Goal: Task Accomplishment & Management: Use online tool/utility

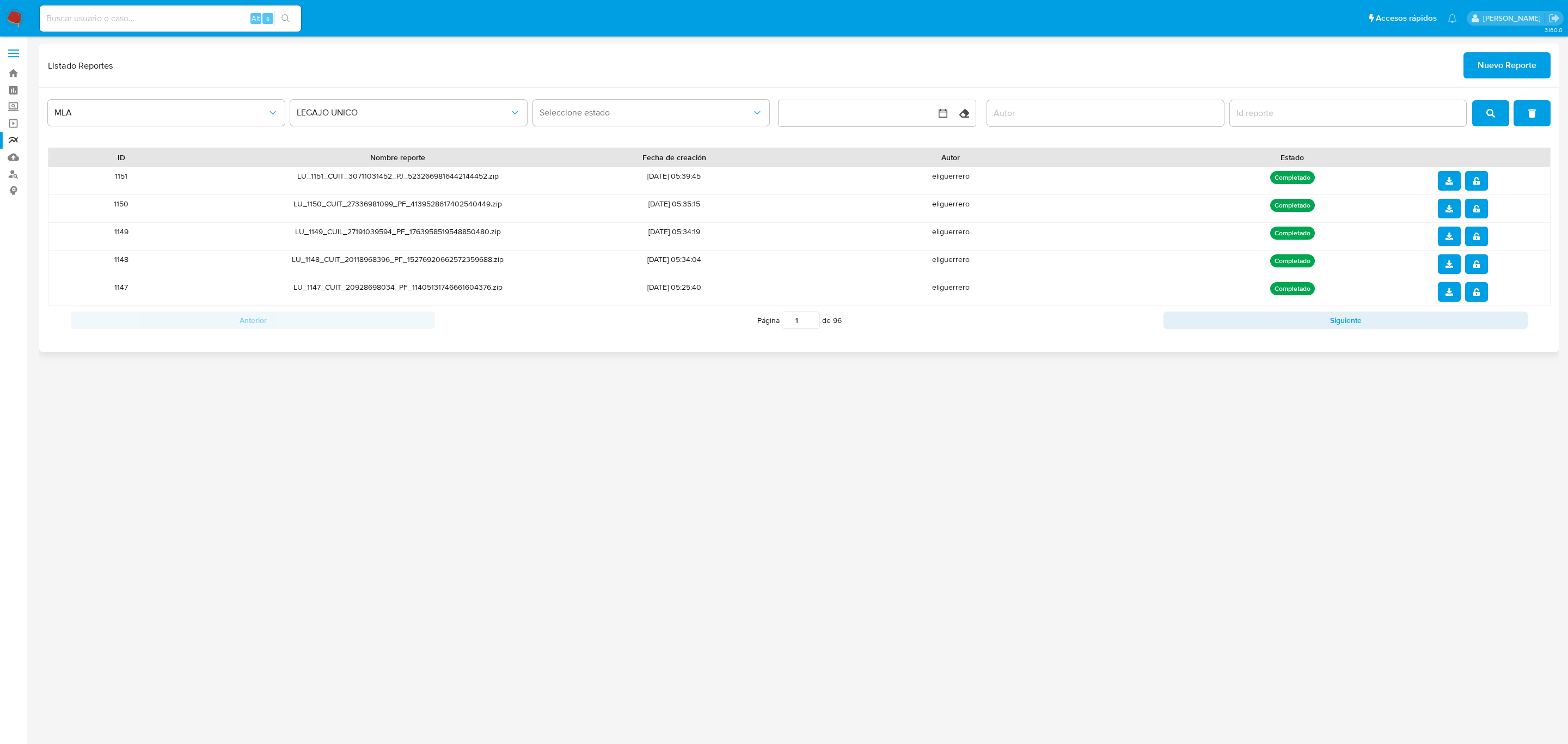
click at [1509, 74] on span "Nuevo Reporte" at bounding box center [1506, 65] width 58 height 24
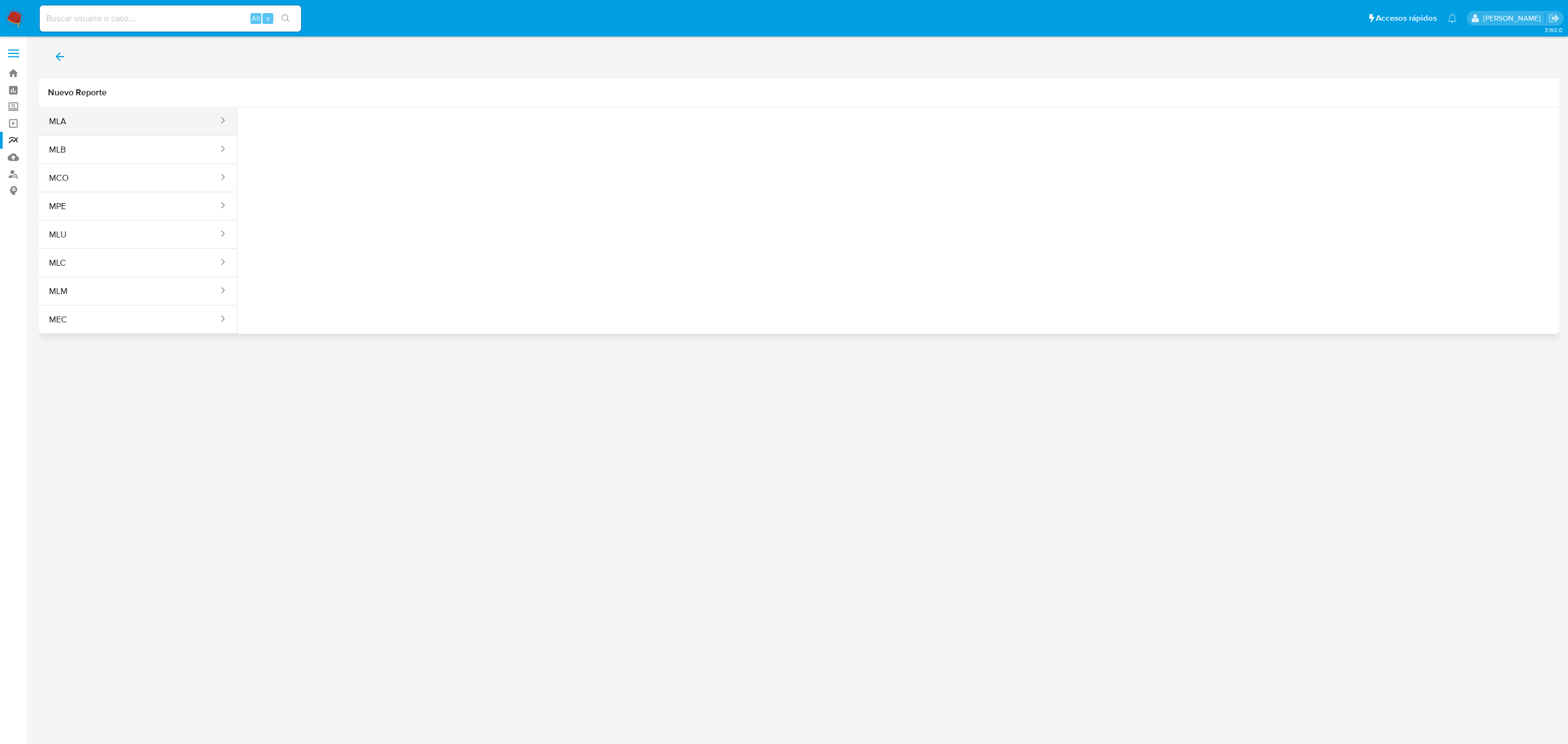
click at [161, 122] on button "MLA" at bounding box center [129, 122] width 180 height 26
click at [318, 138] on span "Seleccione una opcion" at bounding box center [300, 136] width 96 height 11
click at [314, 182] on div "LEGAJO UNICO" at bounding box center [302, 192] width 100 height 26
click at [458, 133] on span "CDI" at bounding box center [429, 136] width 96 height 11
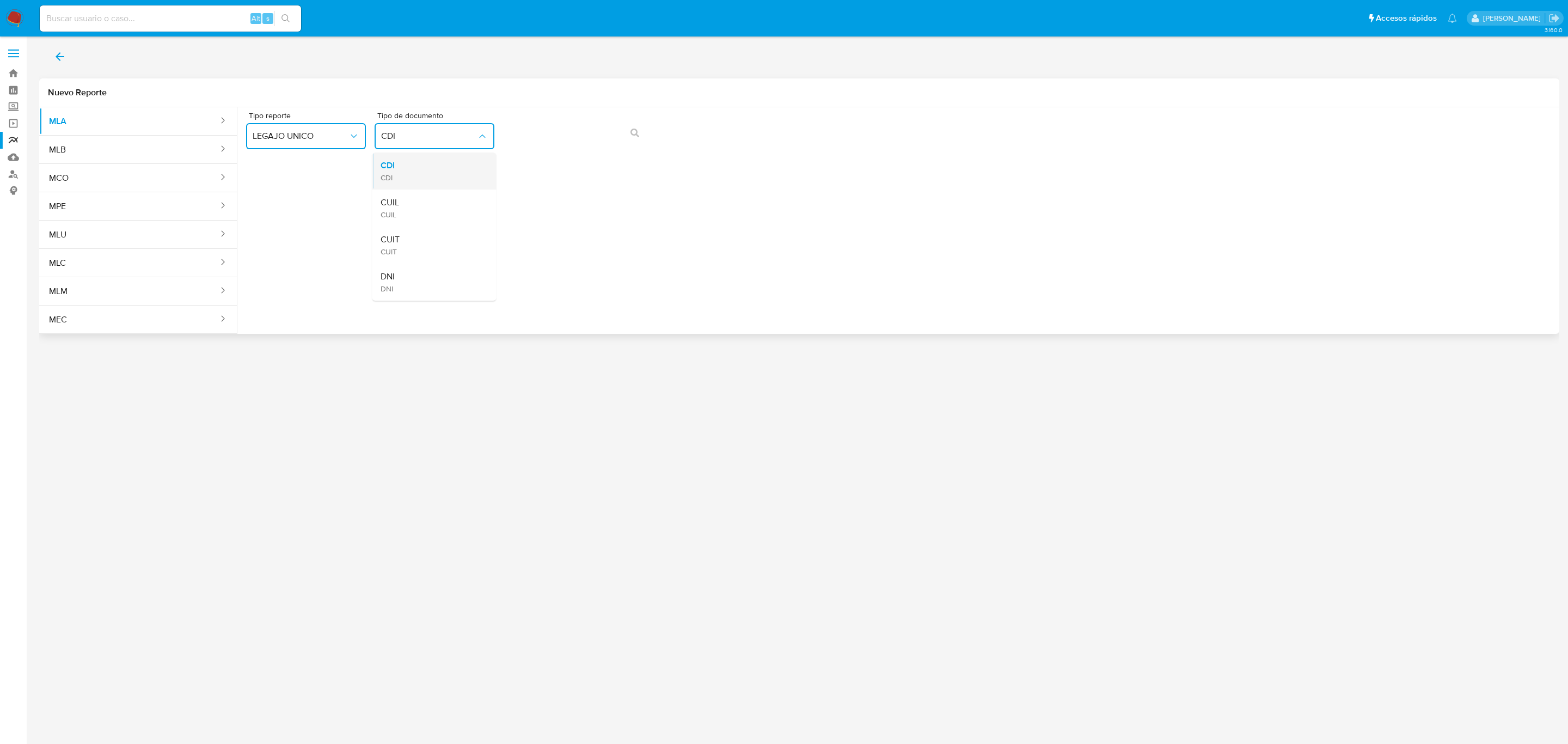
click at [456, 168] on div "CDI CDI" at bounding box center [431, 171] width 100 height 37
click at [454, 145] on button "CDI" at bounding box center [434, 136] width 120 height 26
click at [449, 210] on div "CUIL CUIL" at bounding box center [431, 208] width 100 height 37
click at [629, 135] on button "action-search" at bounding box center [634, 133] width 37 height 26
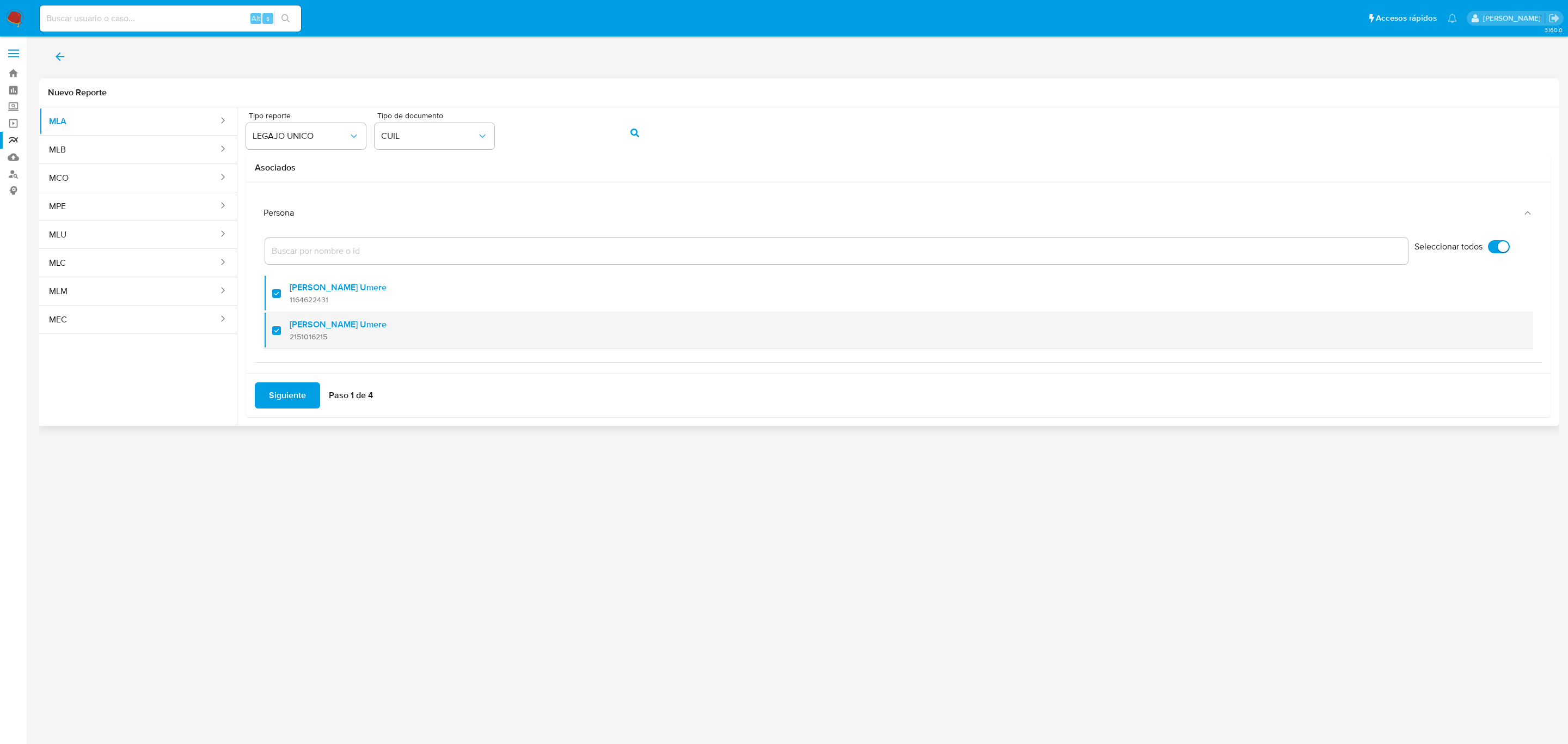
click at [279, 329] on div at bounding box center [281, 330] width 18 height 25
checkbox input "false"
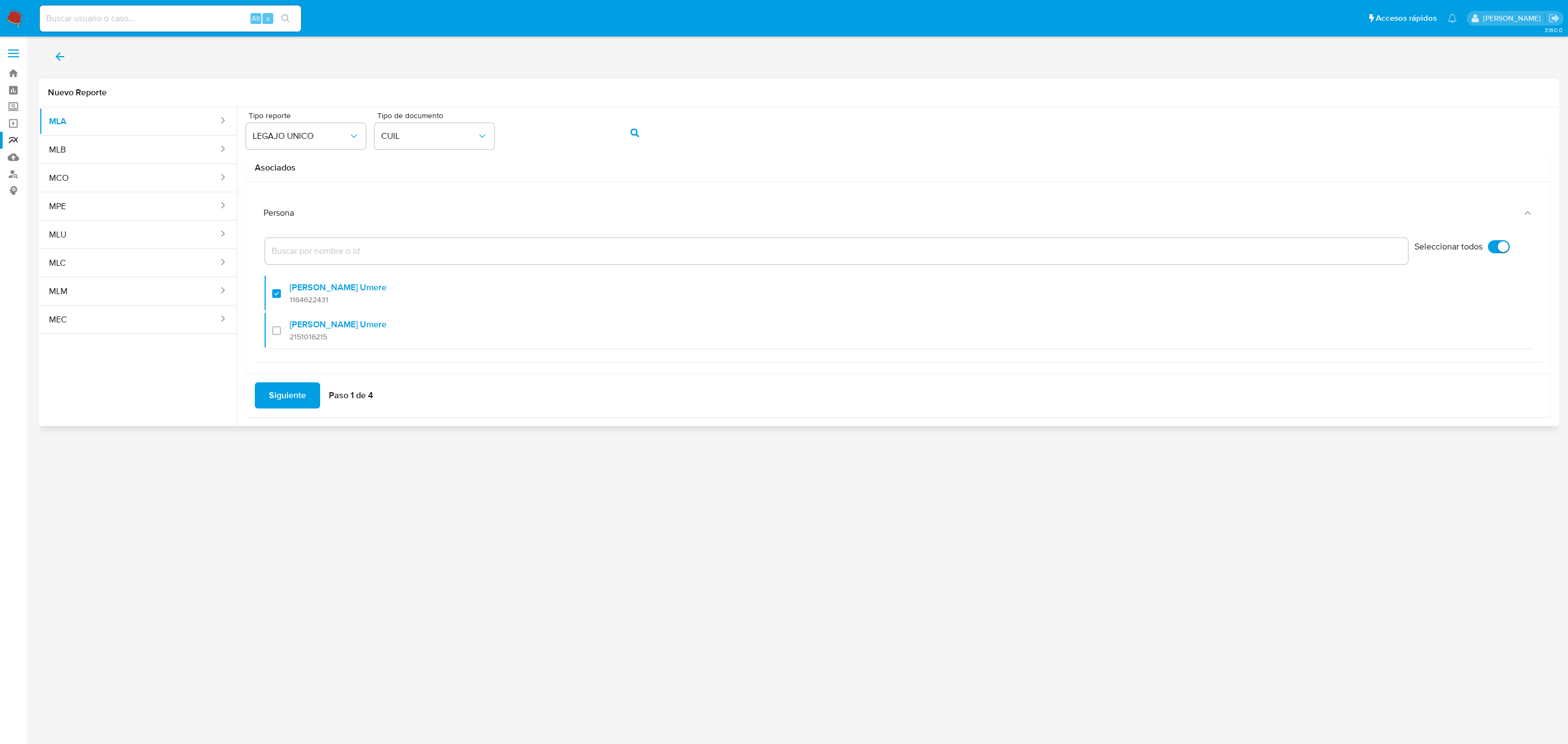
click at [296, 401] on span "Siguiente" at bounding box center [288, 395] width 37 height 24
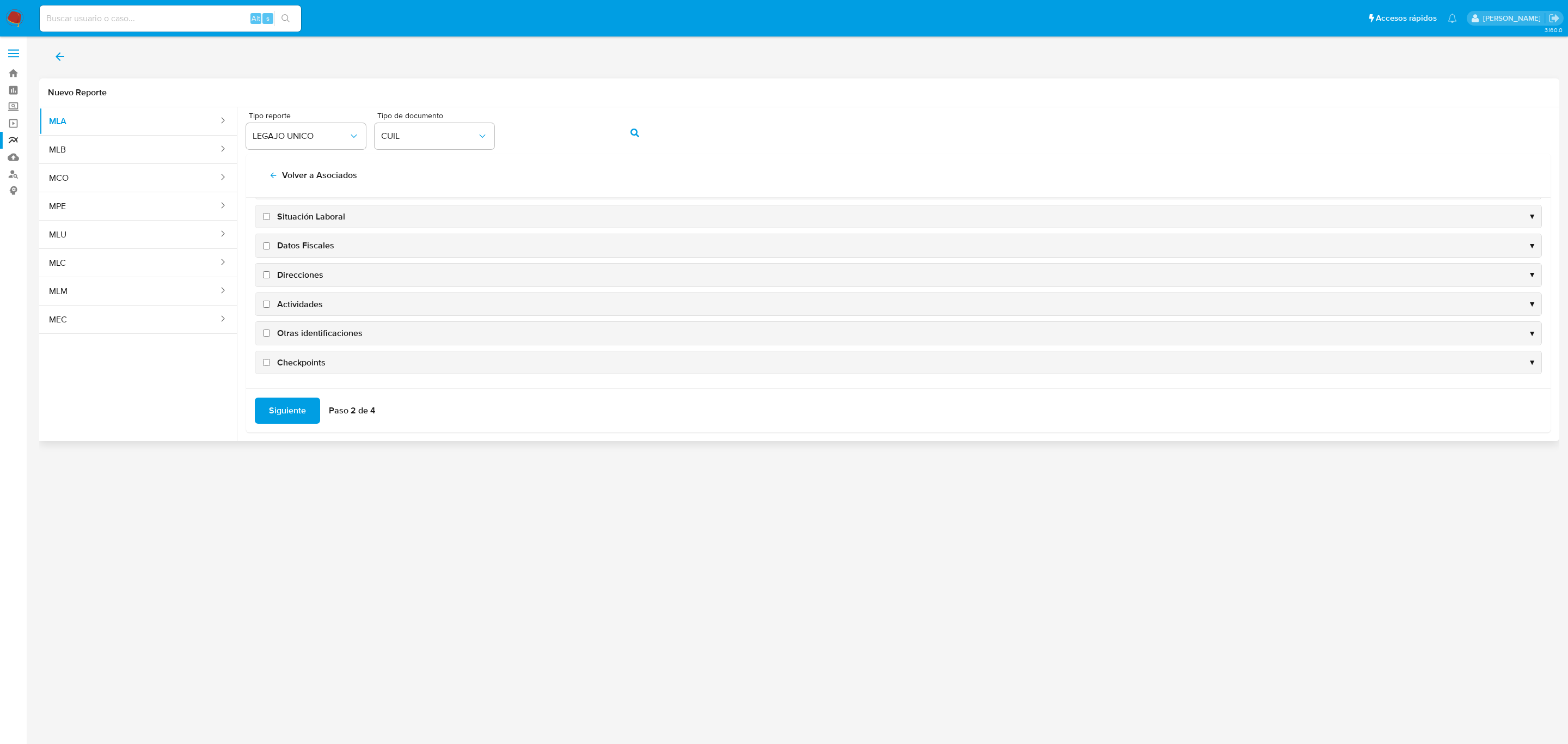
scroll to position [110, 0]
click at [299, 241] on span "Datos Fiscales" at bounding box center [305, 245] width 57 height 12
click at [270, 242] on input "Datos Fiscales" at bounding box center [266, 245] width 7 height 7
checkbox input "true"
click at [299, 269] on span "Direcciones" at bounding box center [300, 275] width 46 height 12
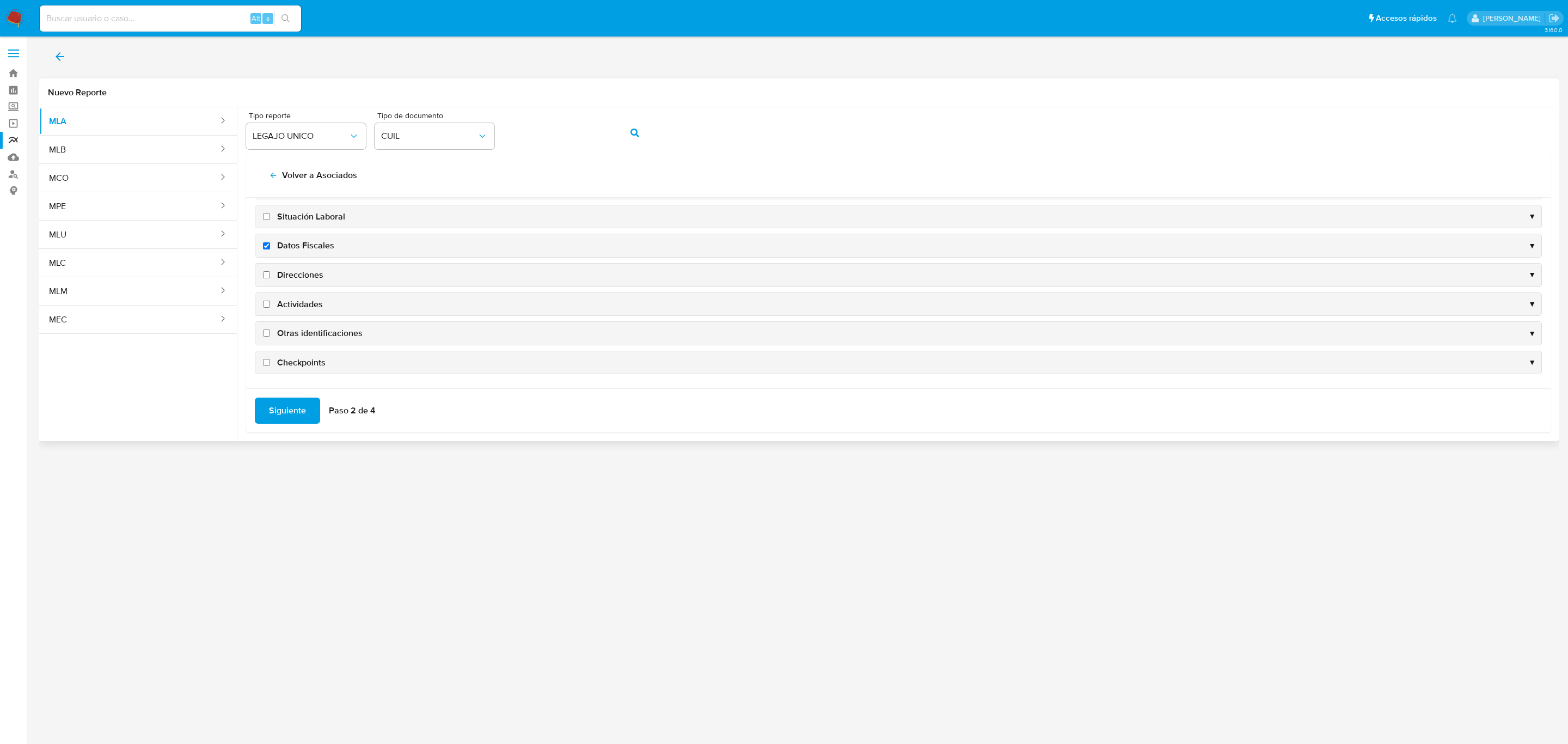
click at [270, 272] on input "Direcciones" at bounding box center [266, 275] width 7 height 7
checkbox input "true"
click at [299, 299] on span "Actividades" at bounding box center [299, 305] width 45 height 12
click at [270, 301] on input "Actividades" at bounding box center [266, 304] width 7 height 7
checkbox input "true"
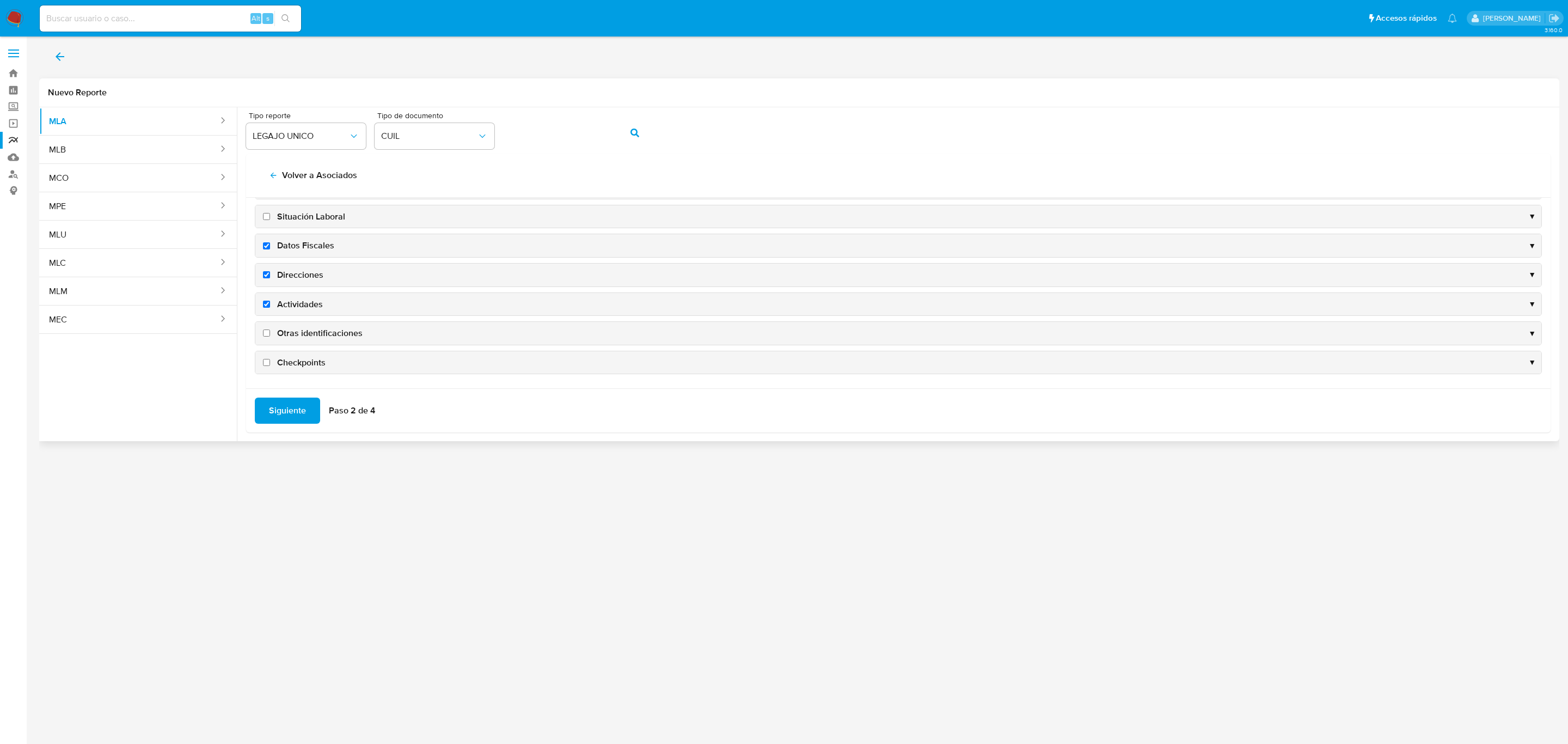
click at [307, 332] on span "Otras identificaciones" at bounding box center [319, 333] width 85 height 12
click at [270, 332] on input "Otras identificaciones" at bounding box center [266, 332] width 7 height 7
checkbox input "true"
click at [279, 417] on span "Siguiente" at bounding box center [288, 410] width 37 height 24
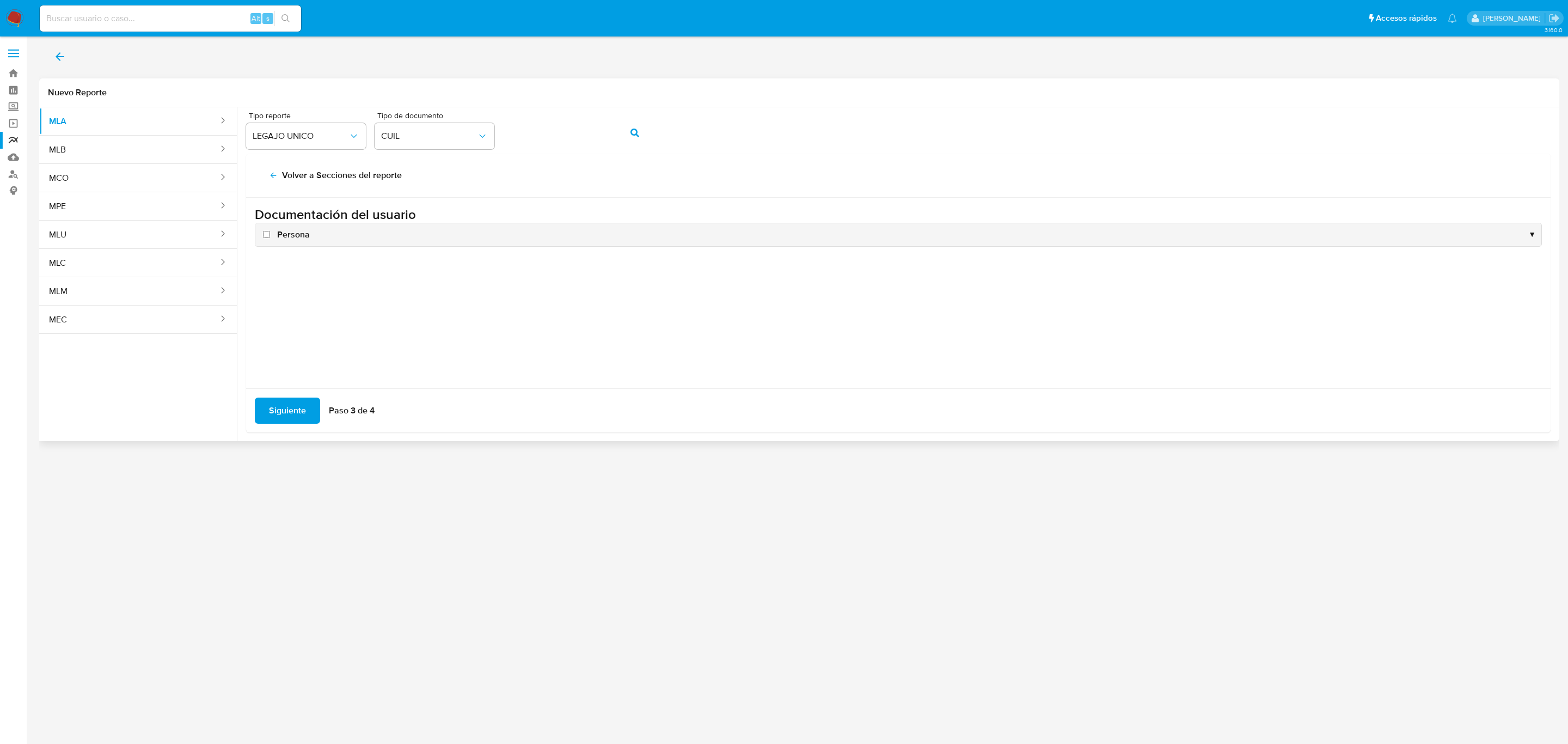
click at [285, 238] on span "Persona" at bounding box center [293, 235] width 32 height 12
click at [270, 238] on input "Persona" at bounding box center [266, 234] width 7 height 7
checkbox input "true"
click at [289, 422] on span "Siguiente" at bounding box center [288, 410] width 37 height 24
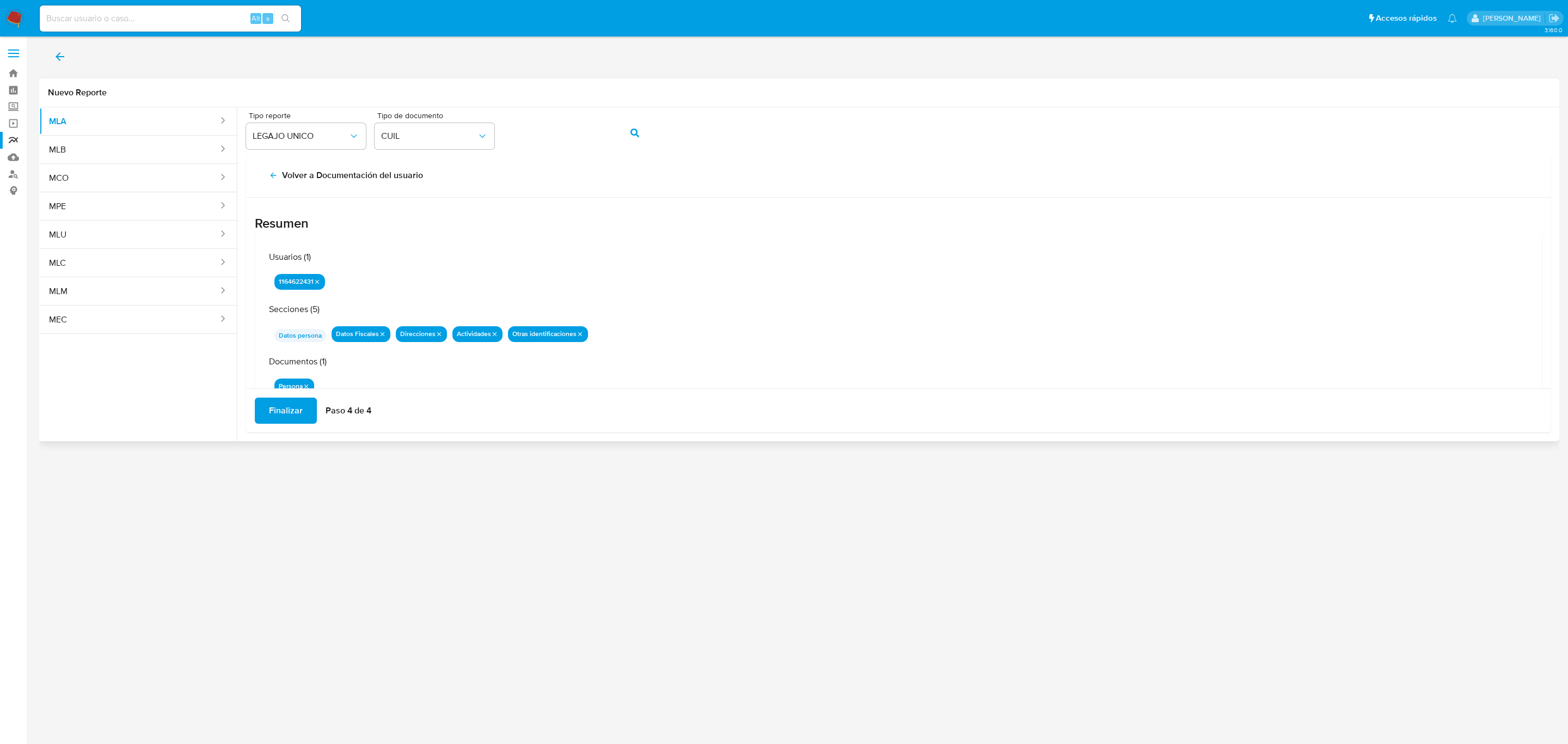
click at [293, 412] on span "Finalizar" at bounding box center [286, 410] width 34 height 24
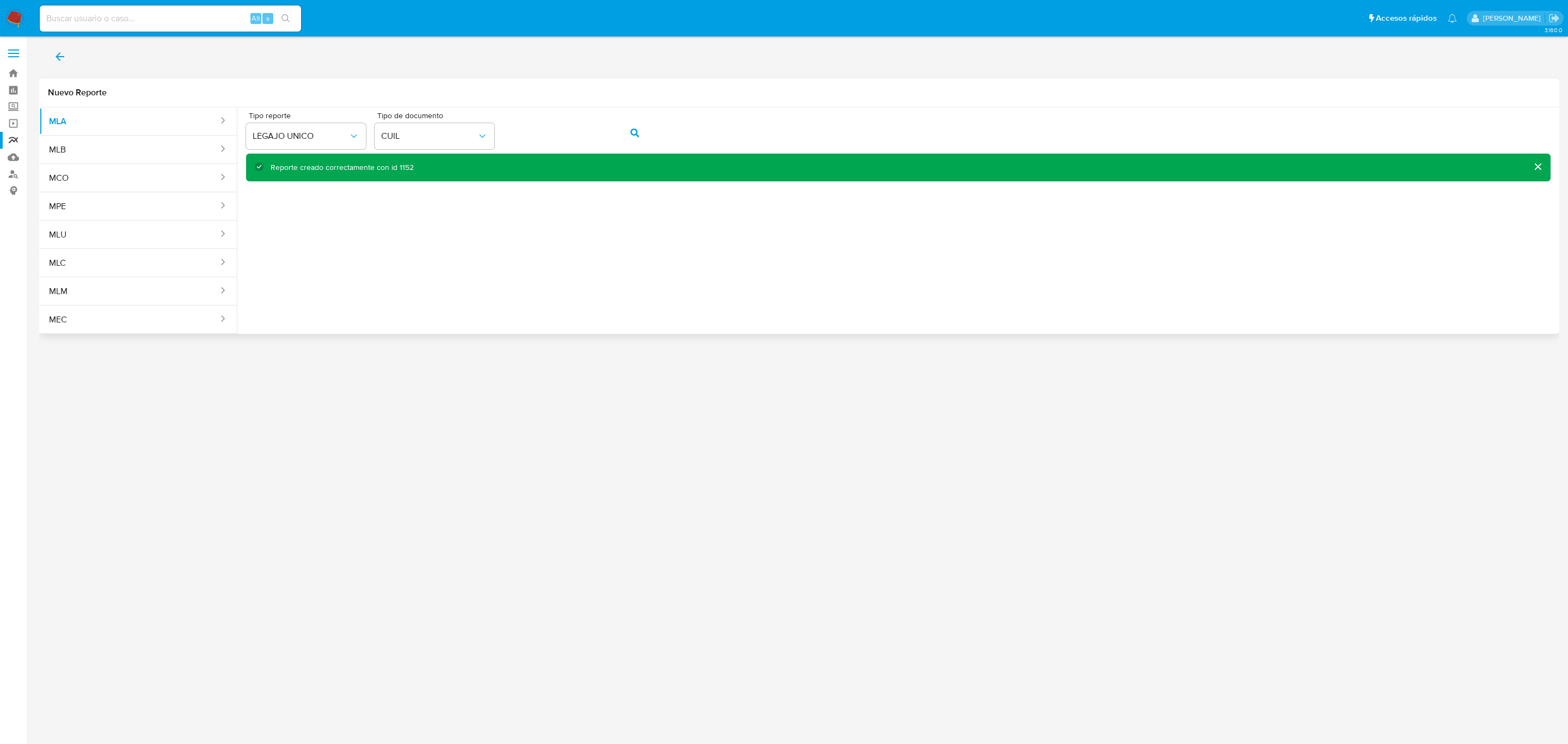
click at [56, 58] on icon "back" at bounding box center [59, 56] width 13 height 13
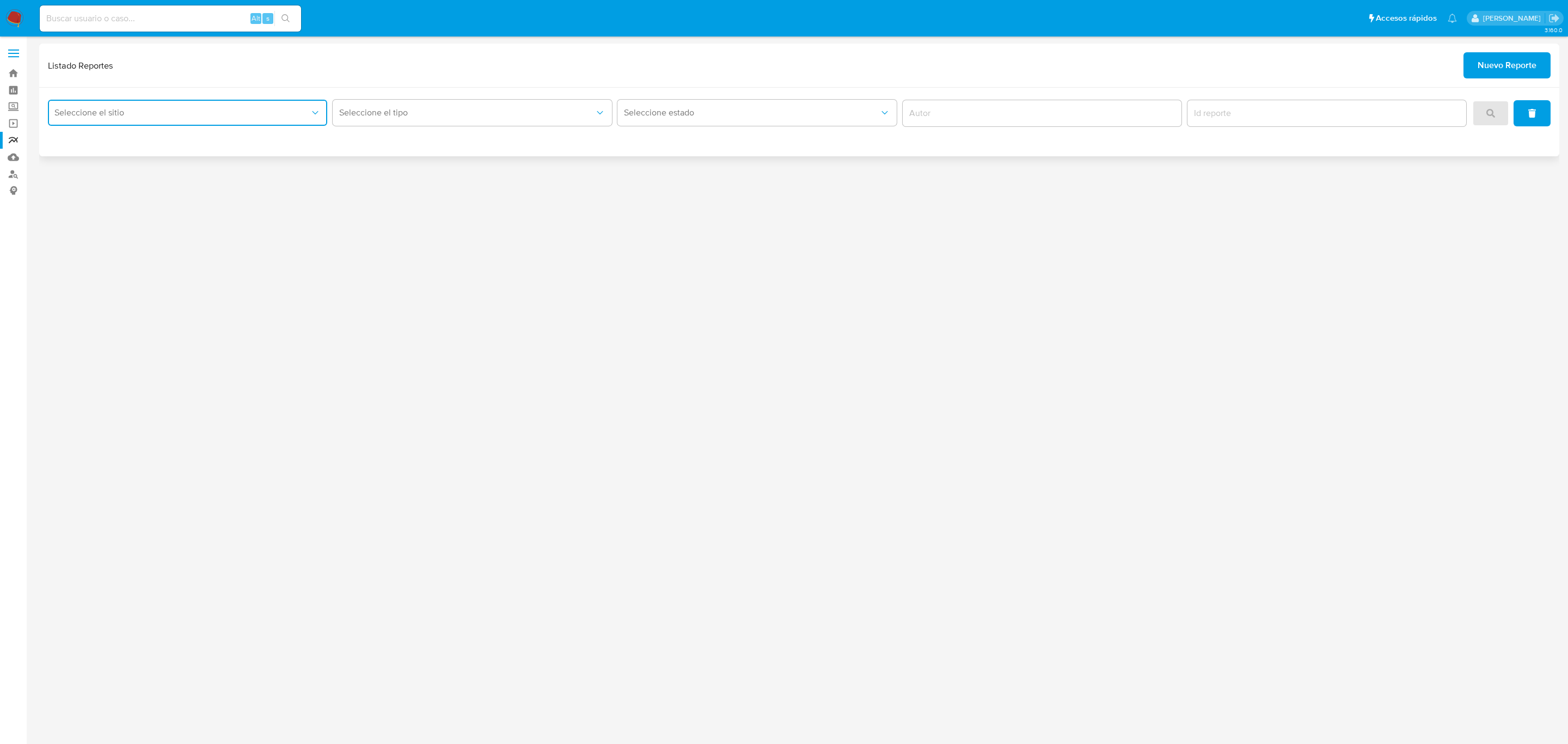
click at [243, 115] on span "Seleccione el sitio" at bounding box center [182, 112] width 255 height 11
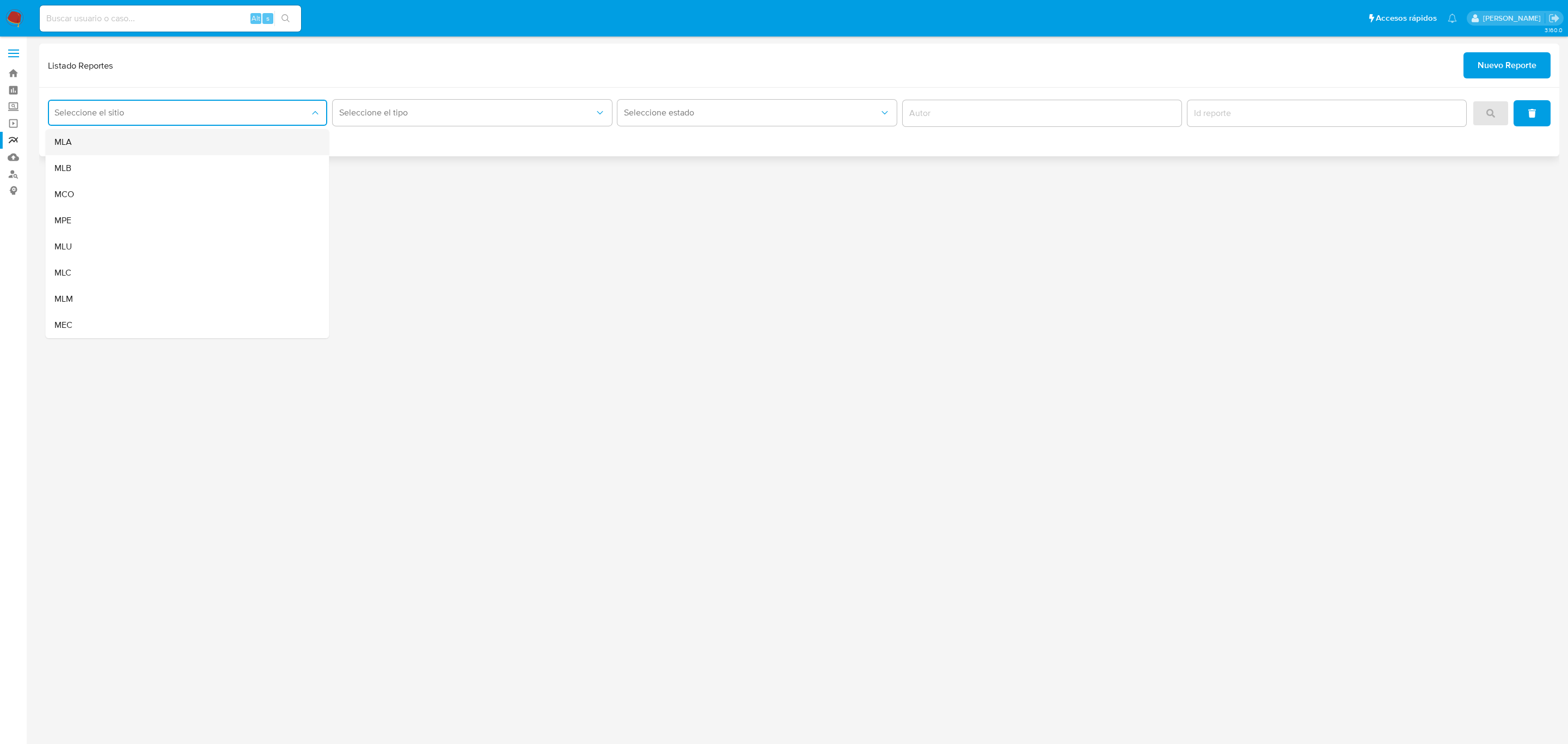
click at [225, 144] on div "MLA" at bounding box center [185, 142] width 260 height 26
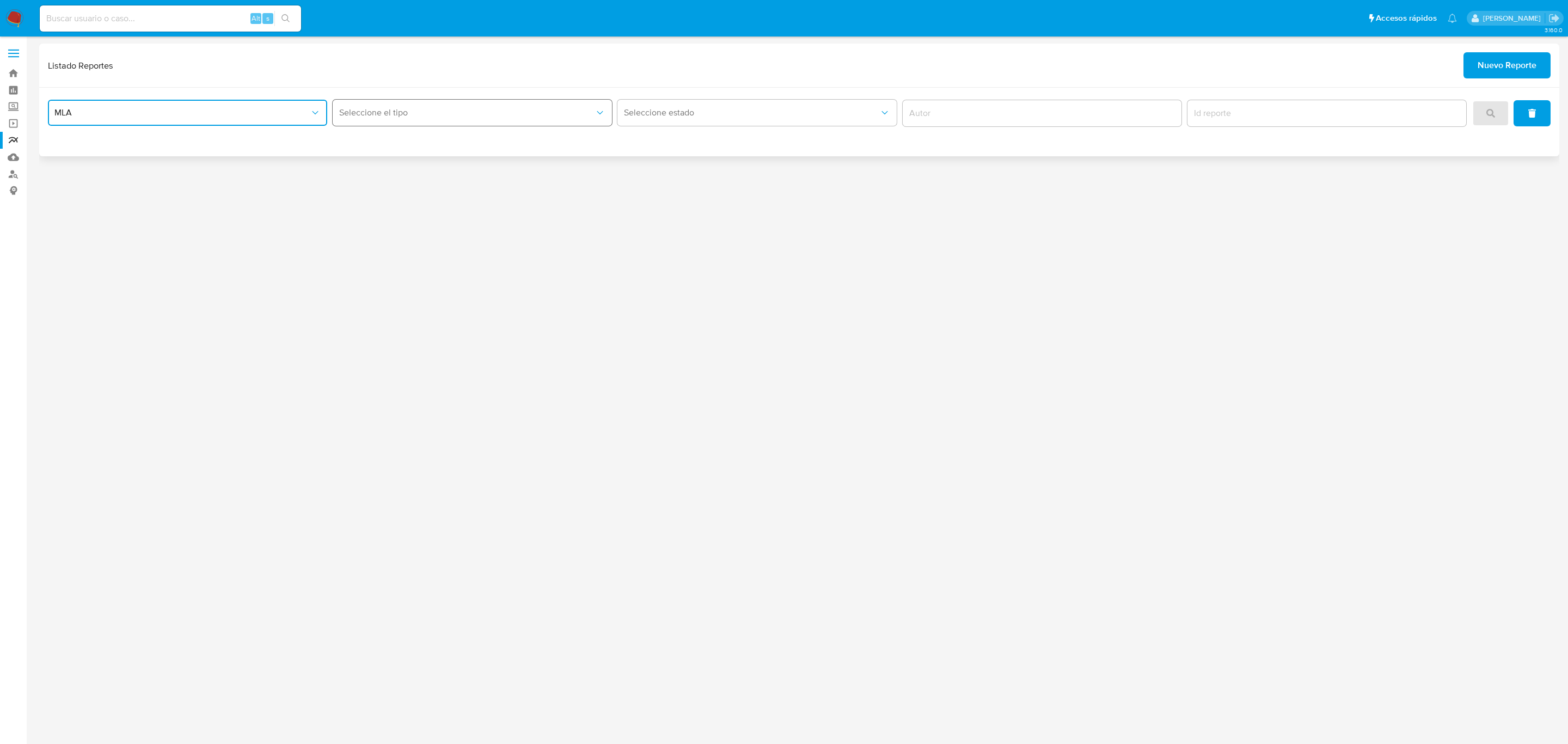
click at [373, 111] on span "Seleccione el tipo" at bounding box center [467, 112] width 255 height 11
click at [391, 165] on span "LEGAJO UNICO" at bounding box center [369, 168] width 61 height 11
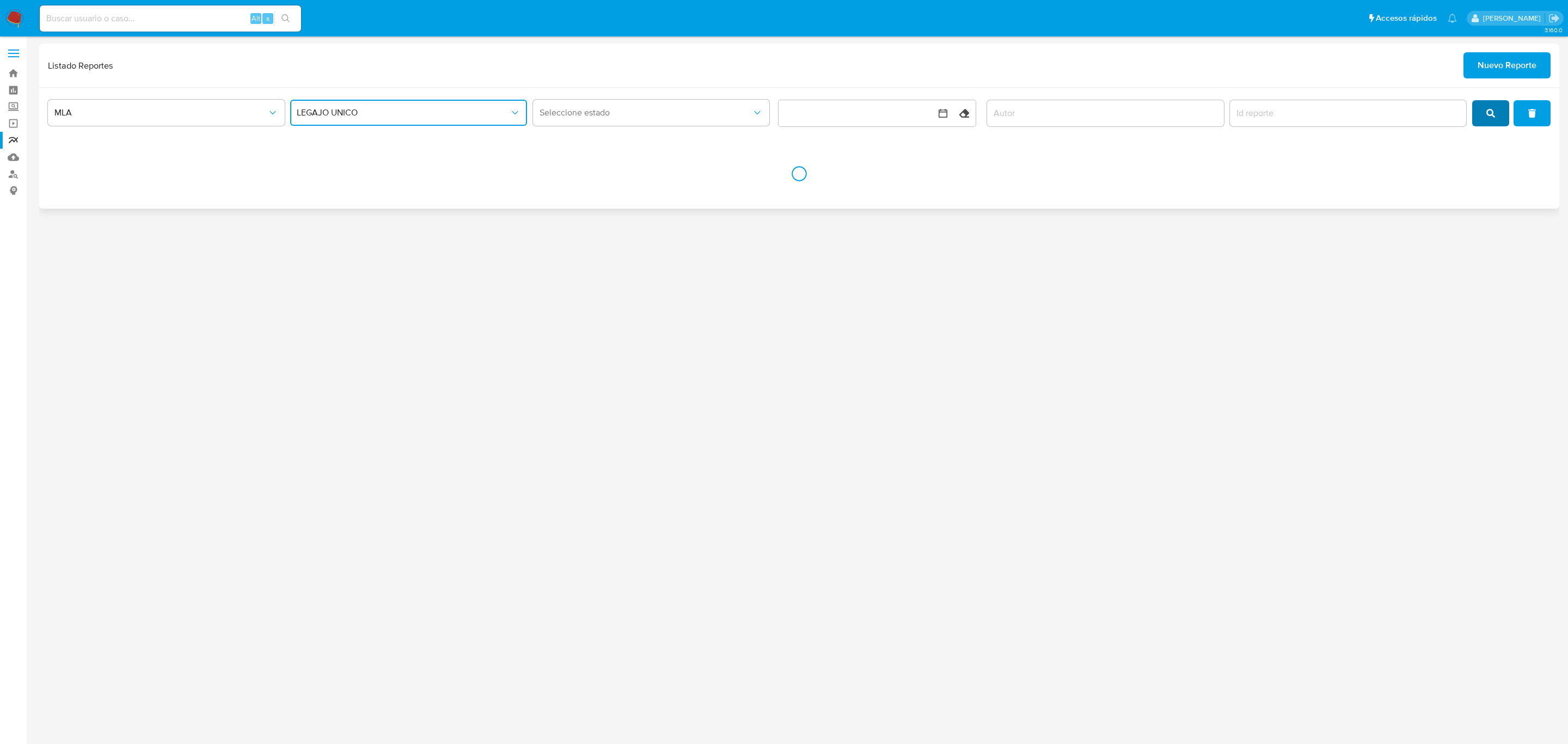
click at [1488, 122] on span "search" at bounding box center [1490, 113] width 8 height 24
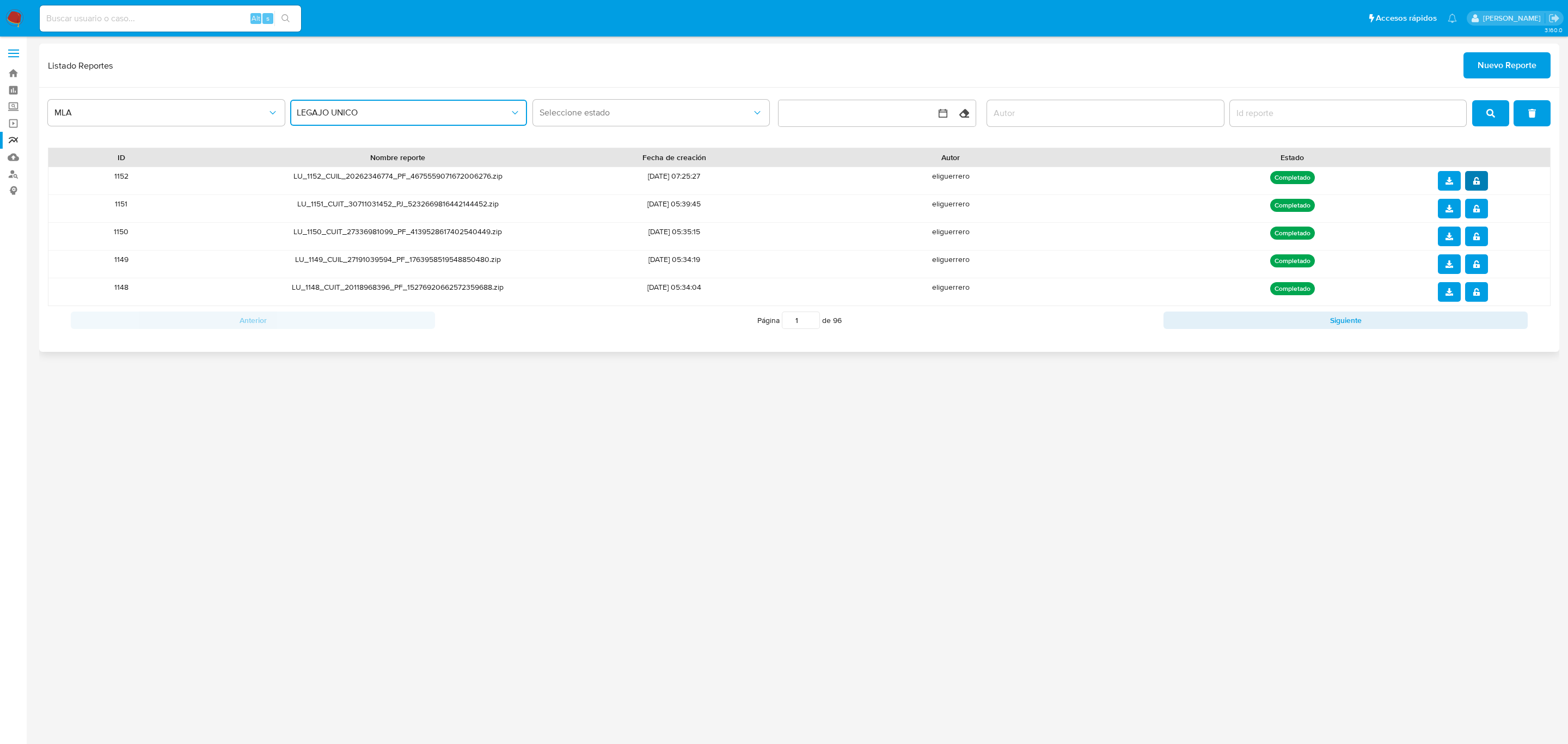
click at [1482, 186] on button "notify_security" at bounding box center [1476, 180] width 23 height 19
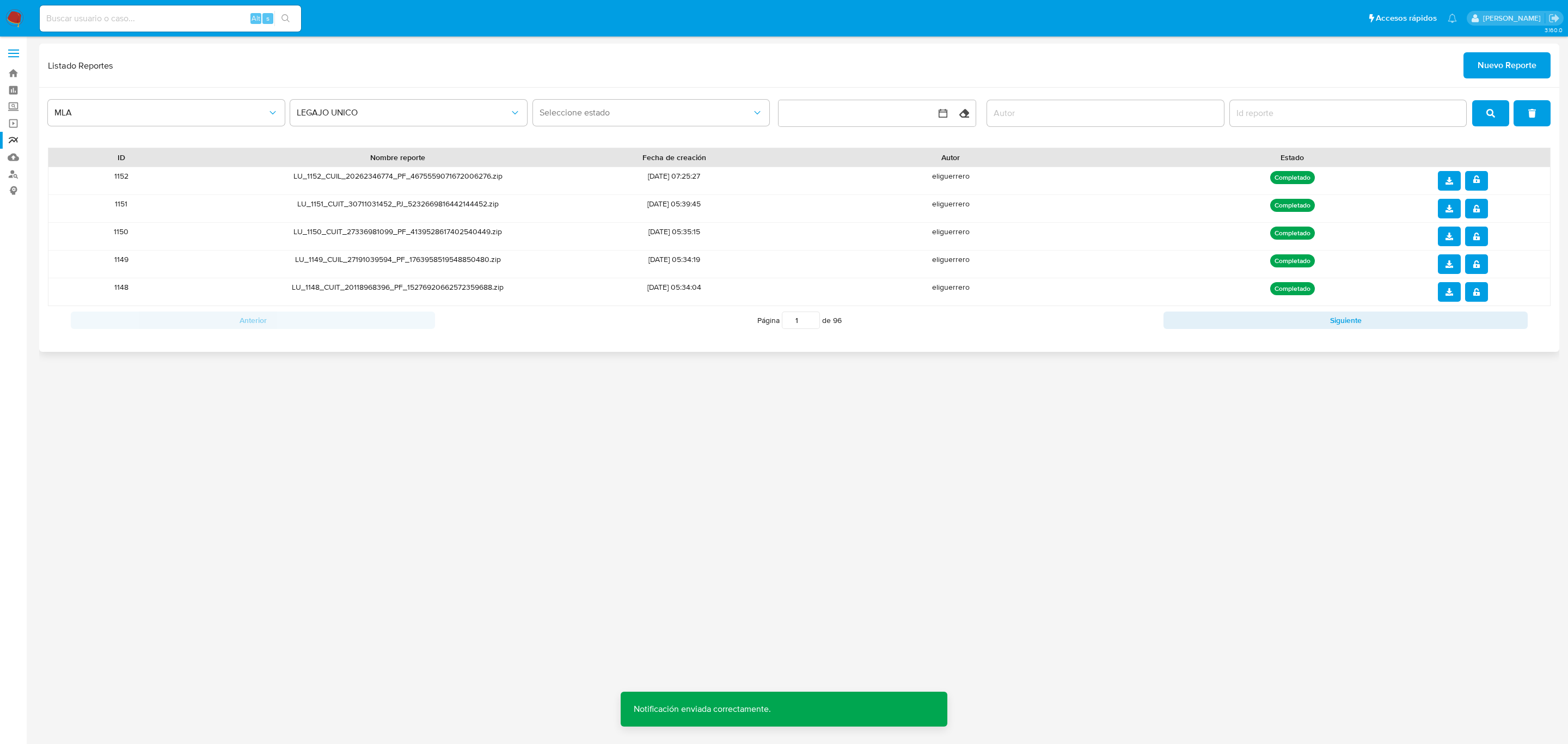
click at [1453, 185] on button "download" at bounding box center [1449, 180] width 23 height 19
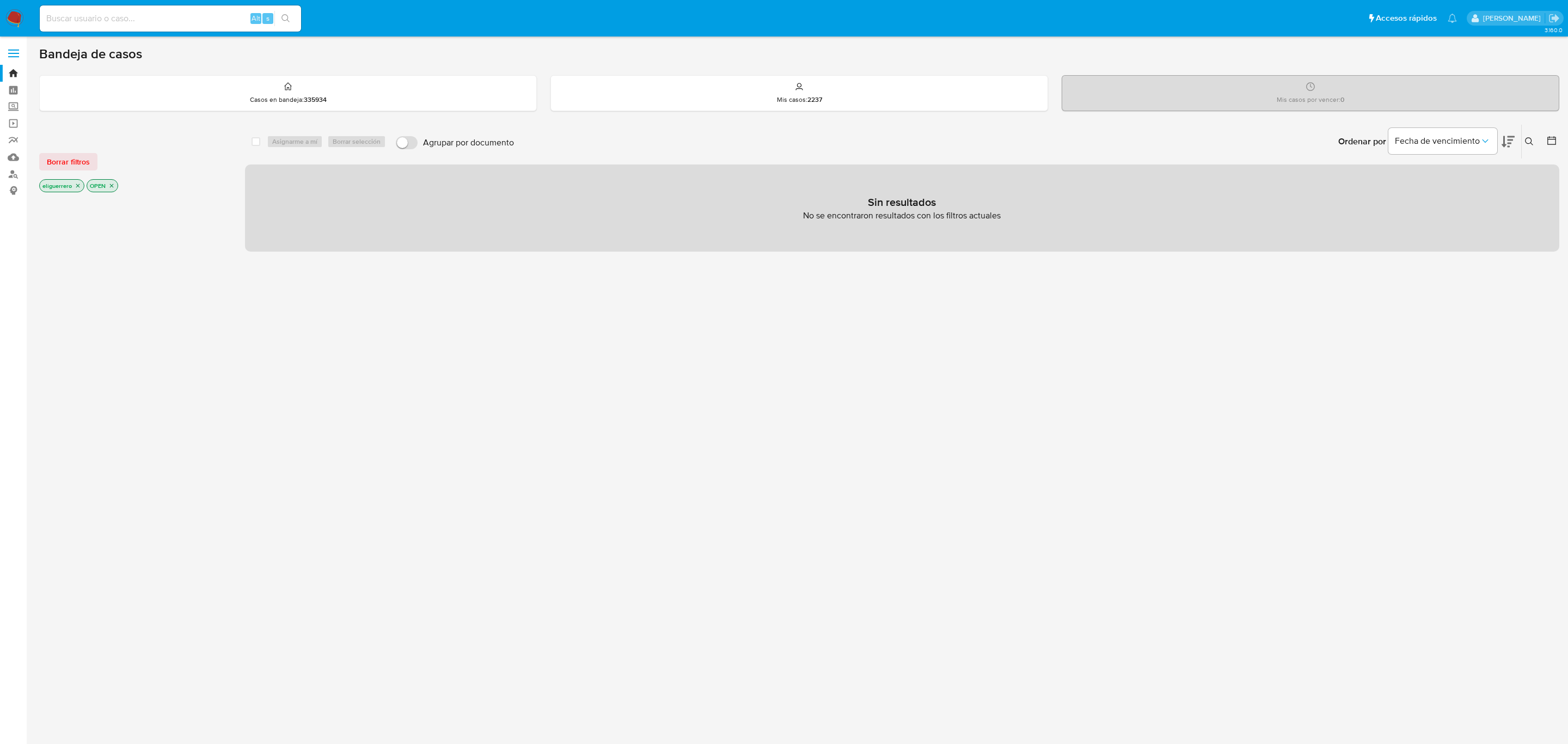
click at [131, 13] on input at bounding box center [171, 18] width 261 height 14
paste input "228642943"
type input "228642943"
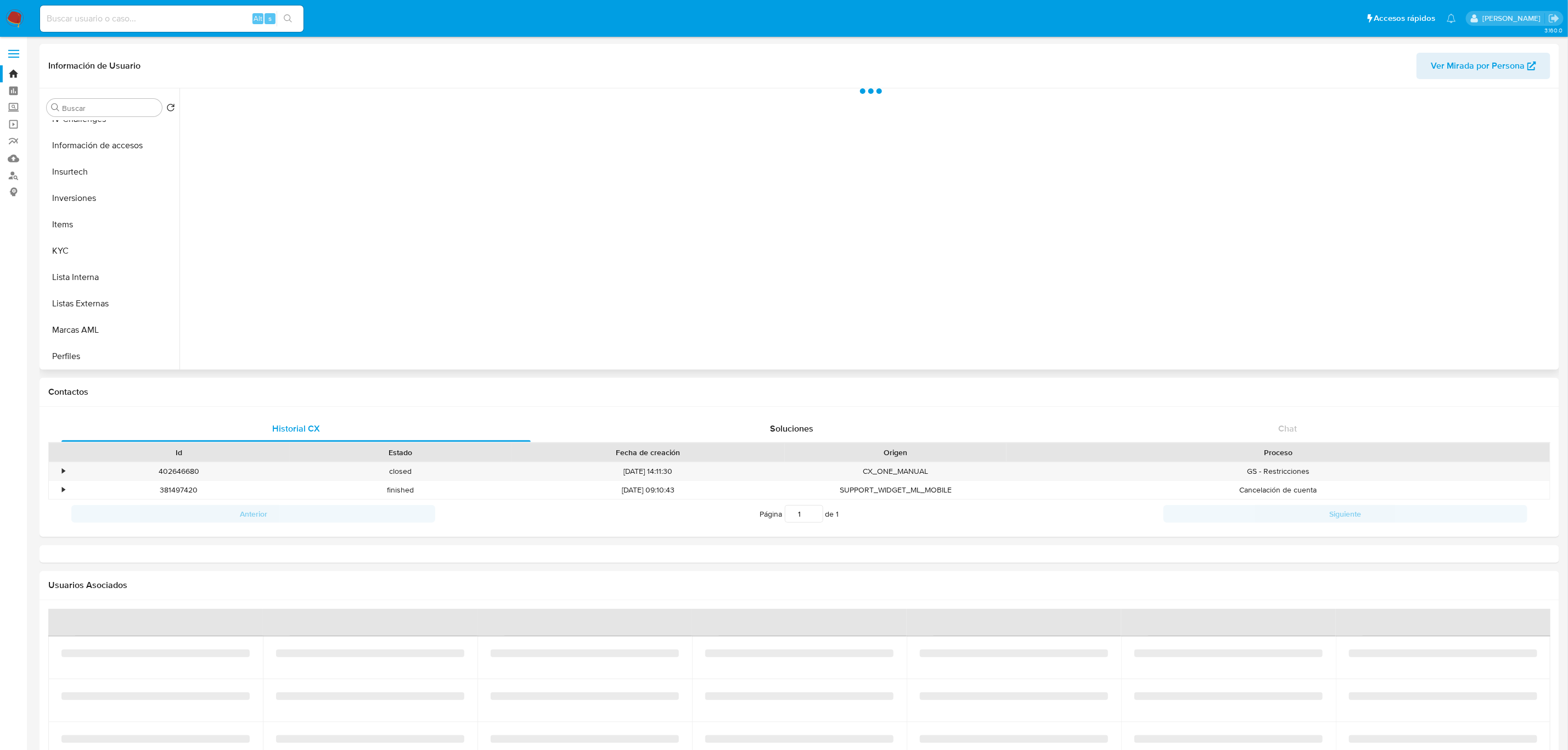
scroll to position [516, 0]
select select "10"
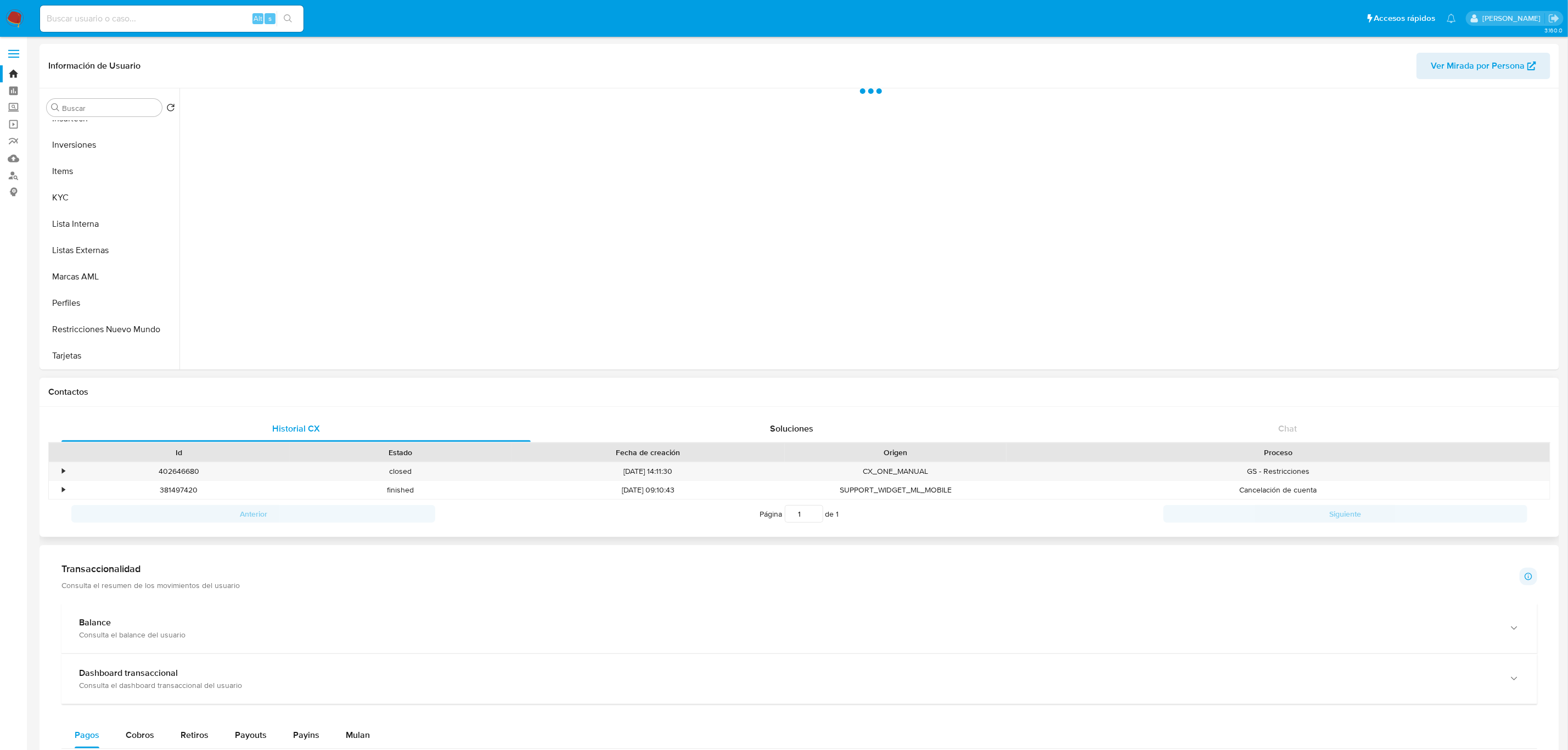
scroll to position [82, 0]
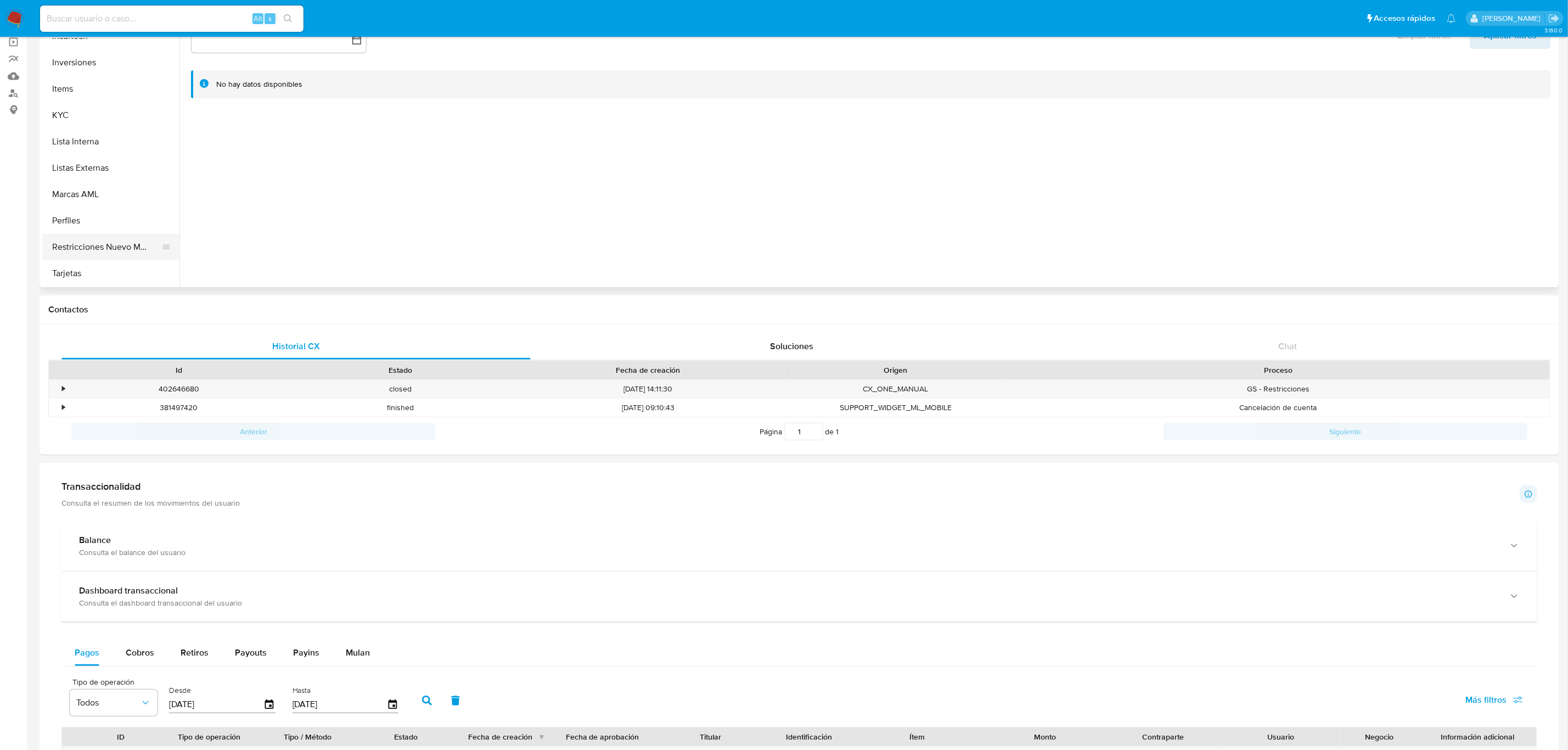
click at [109, 247] on button "Restricciones Nuevo Mundo" at bounding box center [107, 247] width 129 height 26
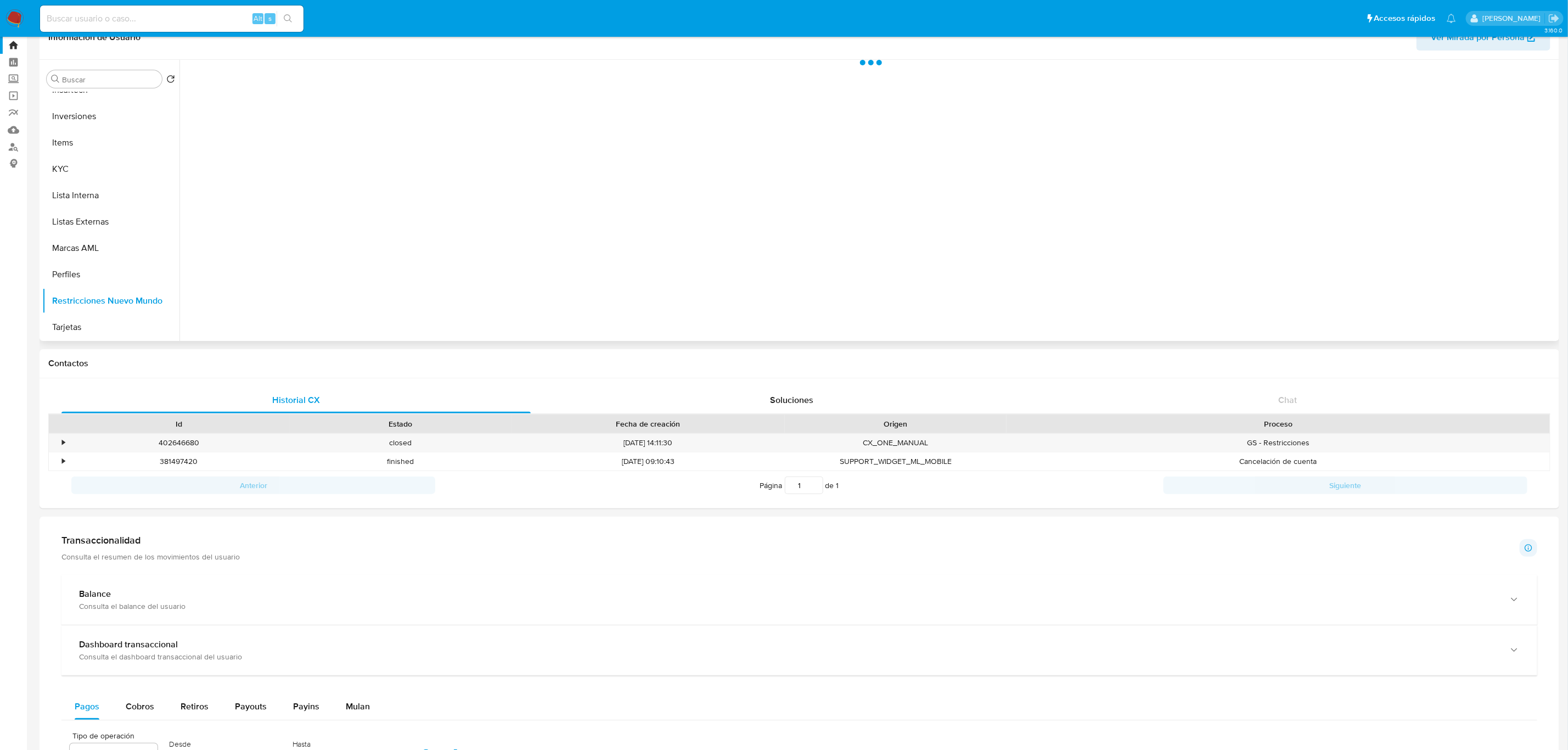
scroll to position [0, 0]
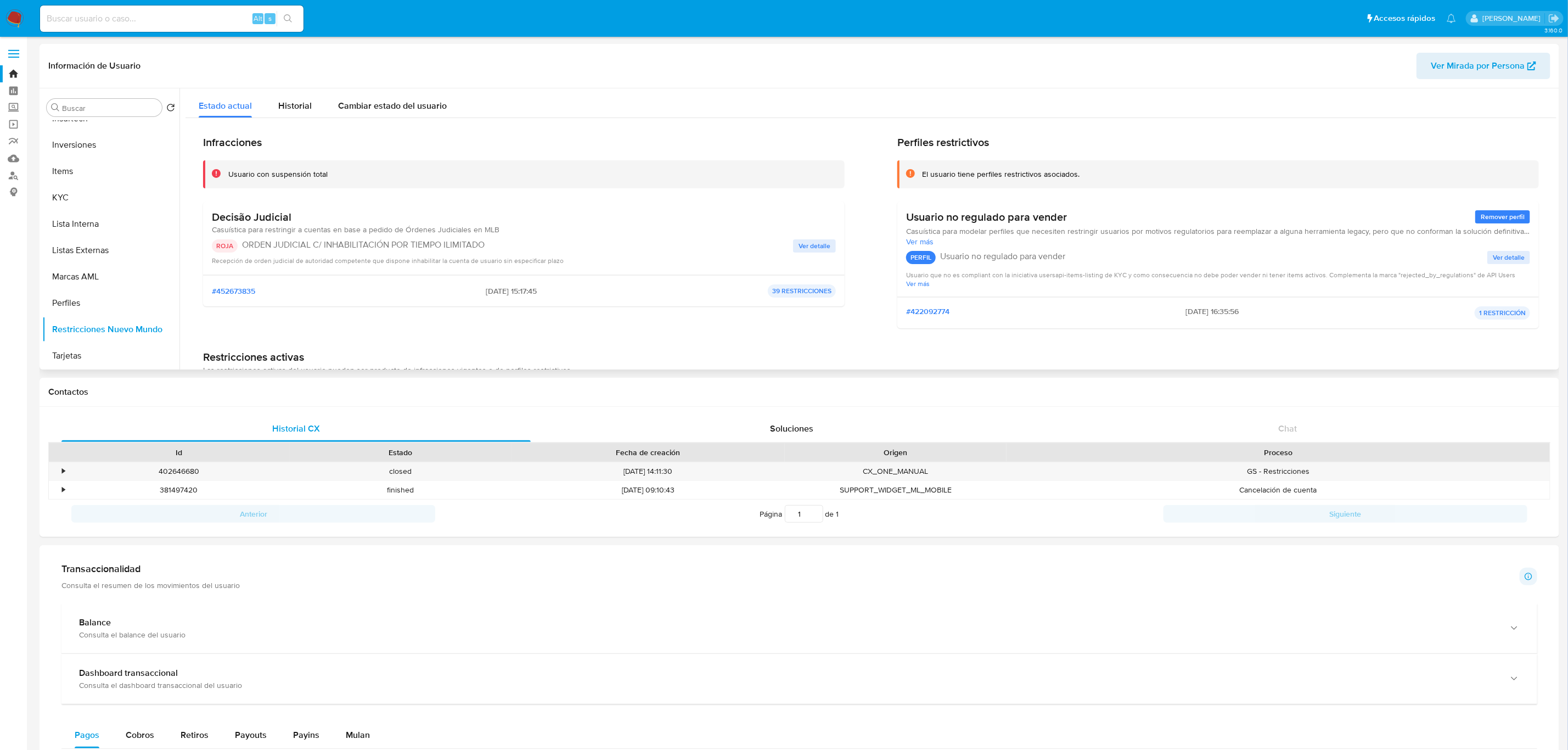
drag, startPoint x: 473, startPoint y: 290, endPoint x: 516, endPoint y: 287, distance: 43.1
click at [516, 287] on div "#452673835 28/08/2025 - 15:17:45 39 RESTRICCIONES" at bounding box center [523, 291] width 624 height 13
click at [117, 13] on input at bounding box center [172, 19] width 264 height 14
paste input "582746782"
type input "582746782"
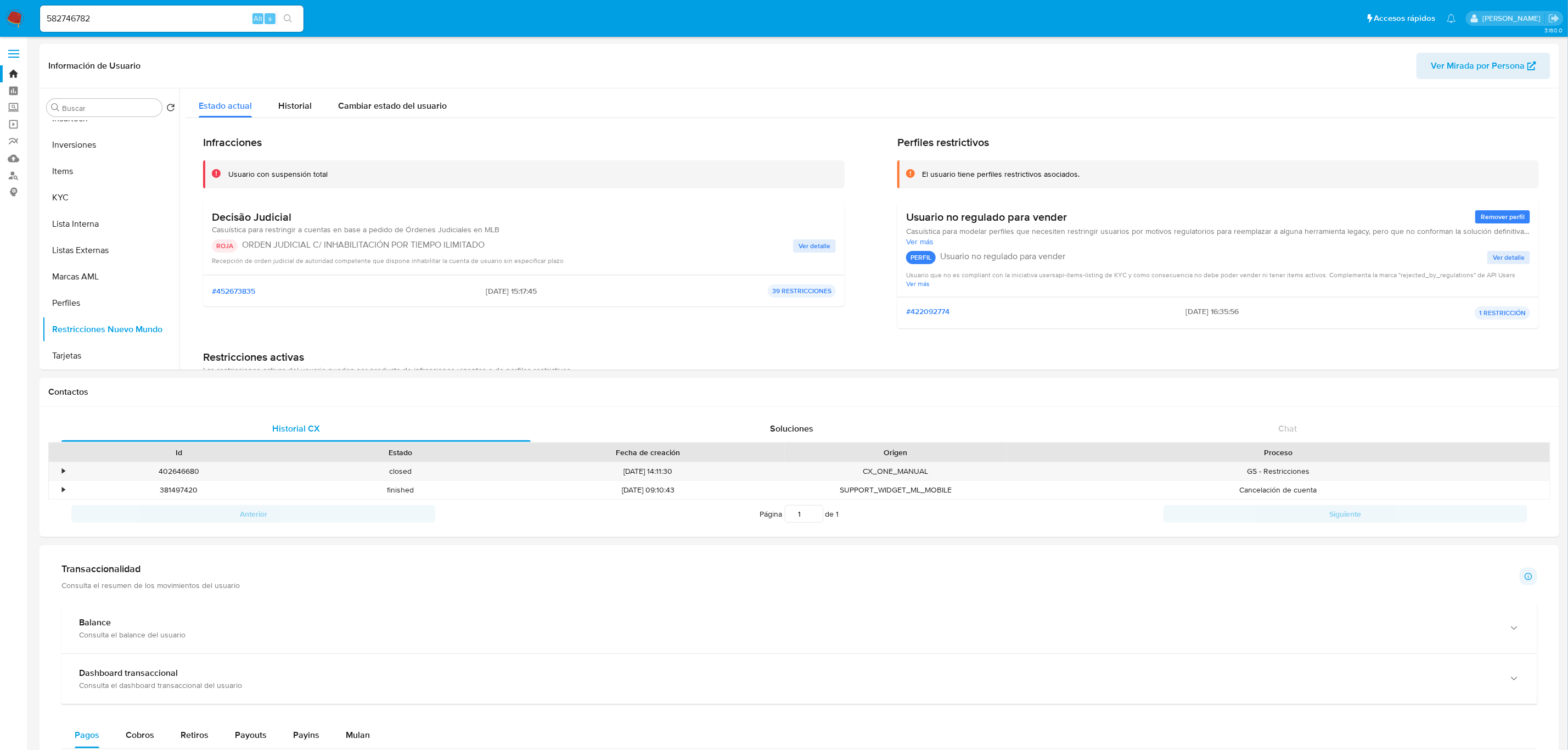
click at [290, 16] on icon "search-icon" at bounding box center [288, 18] width 9 height 9
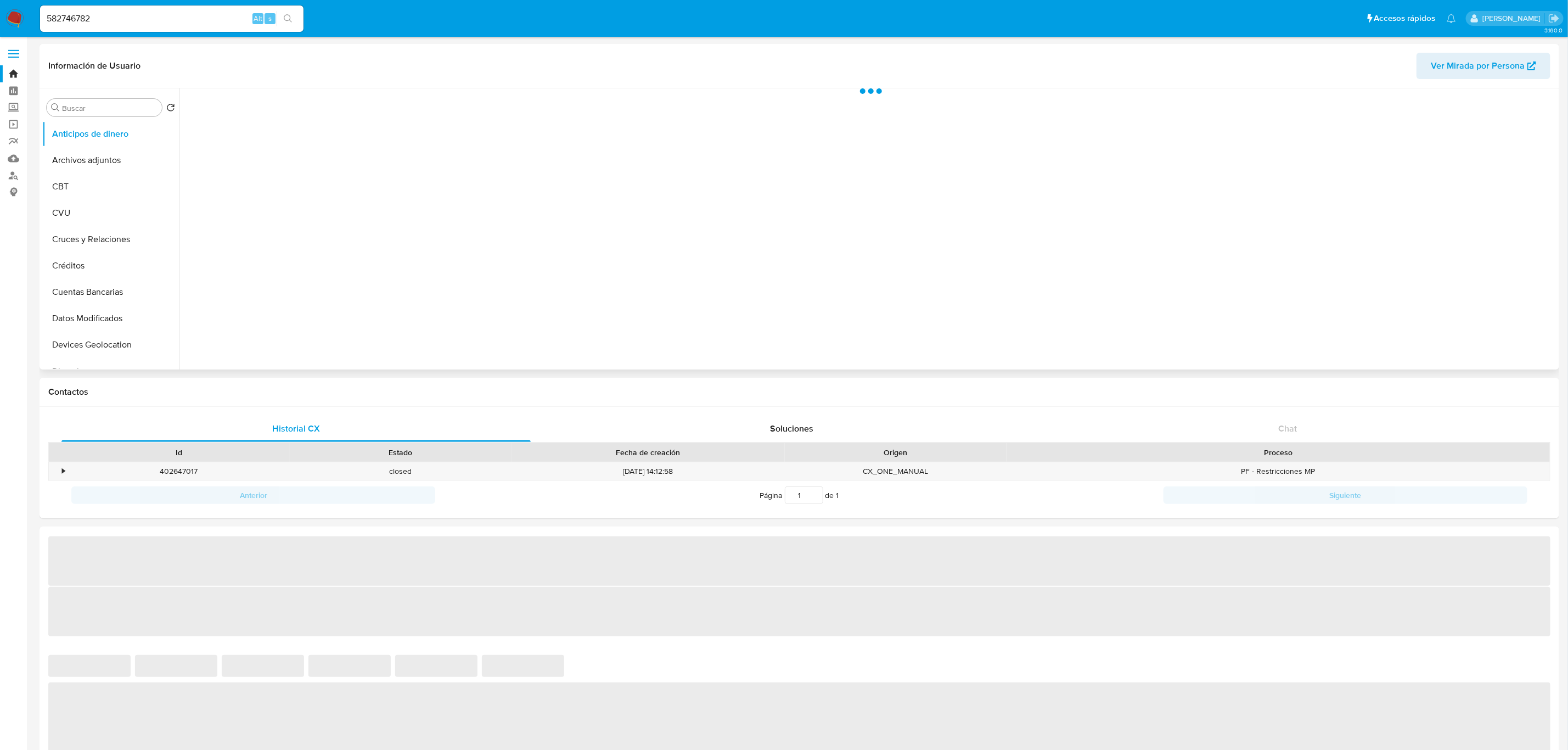
select select "10"
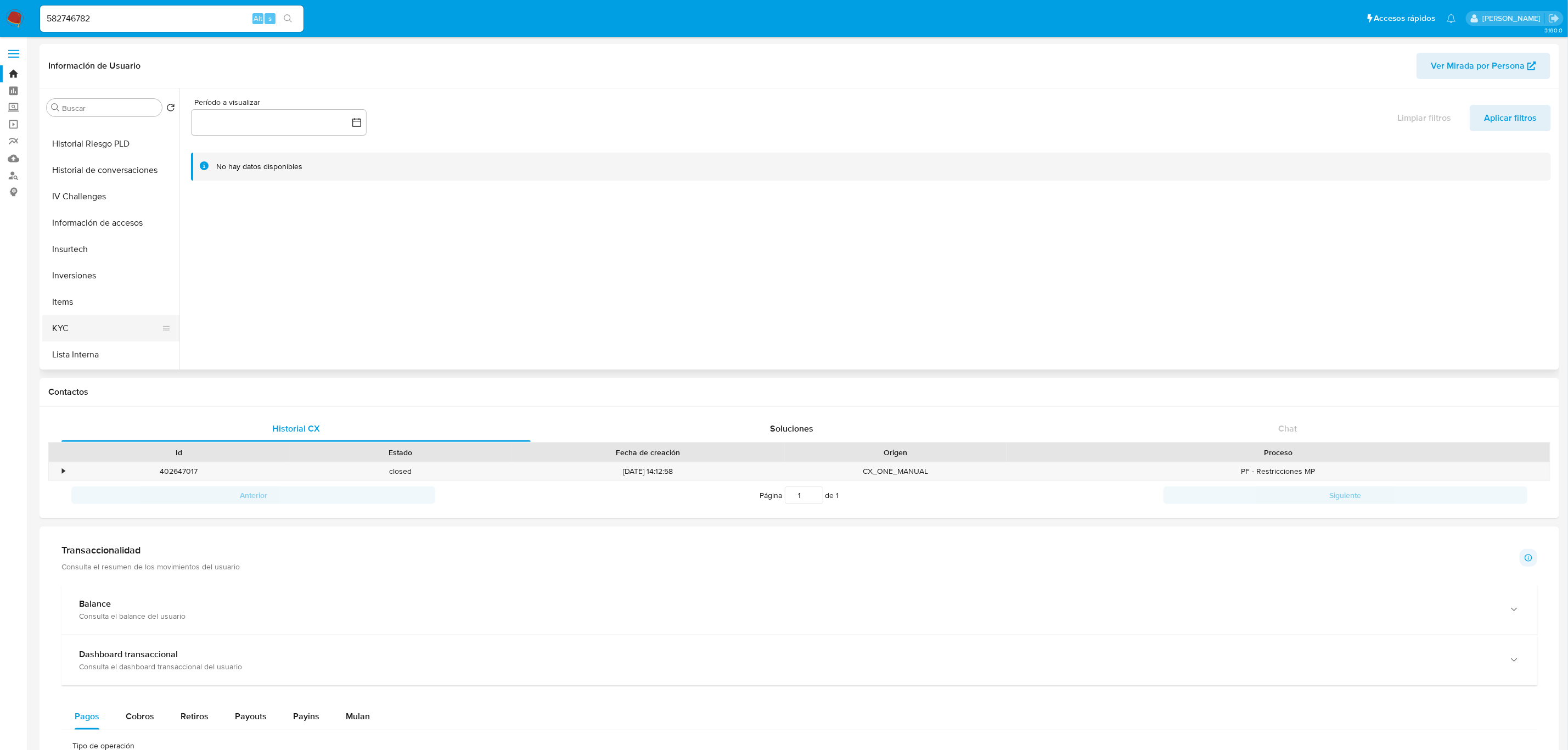
scroll to position [516, 0]
click at [84, 324] on button "Restricciones Nuevo Mundo" at bounding box center [107, 330] width 129 height 26
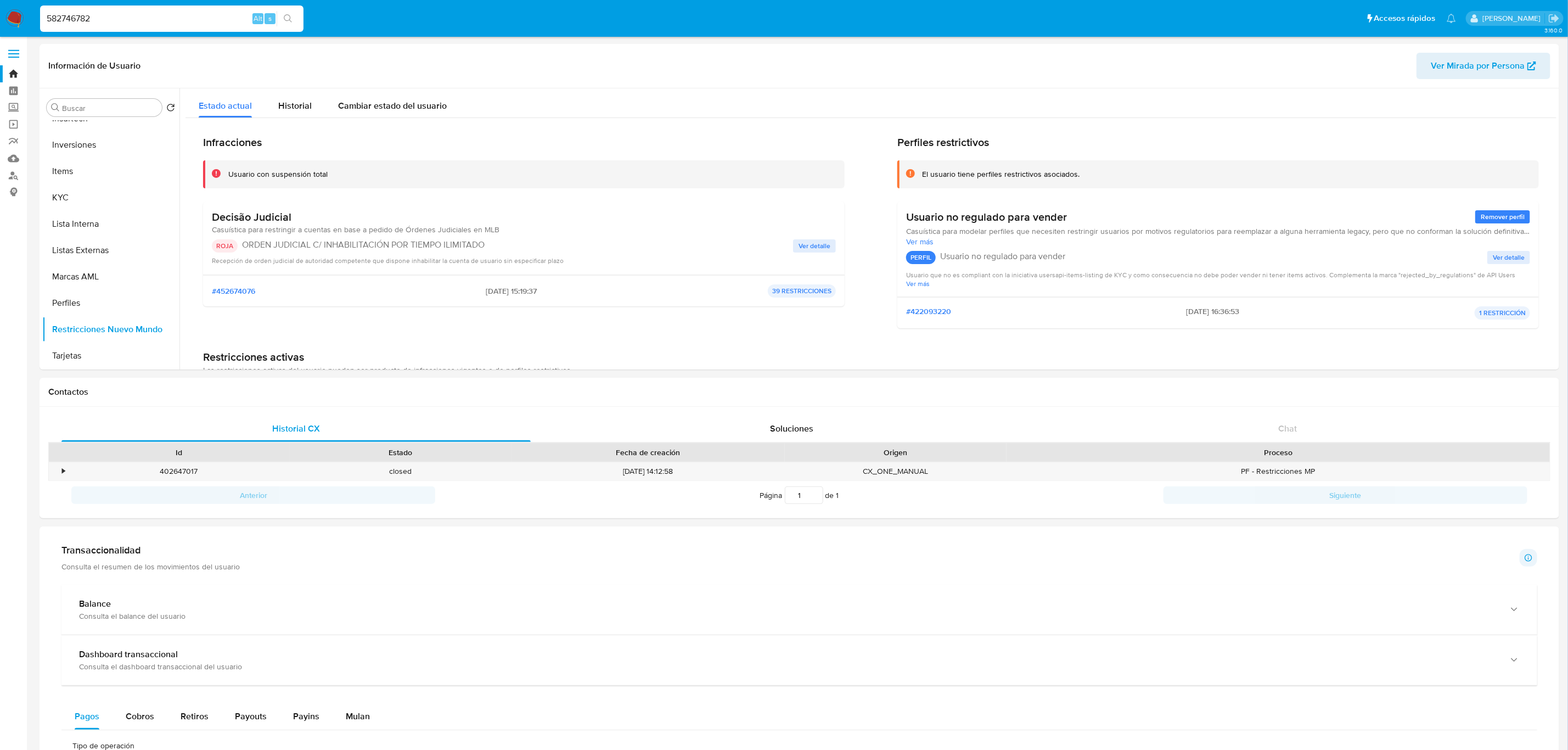
drag, startPoint x: 177, startPoint y: 22, endPoint x: 46, endPoint y: 18, distance: 131.1
click at [46, 18] on input "582746782" at bounding box center [172, 19] width 264 height 14
paste input "301492514"
type input "301492514"
click at [285, 14] on icon "search-icon" at bounding box center [288, 18] width 9 height 9
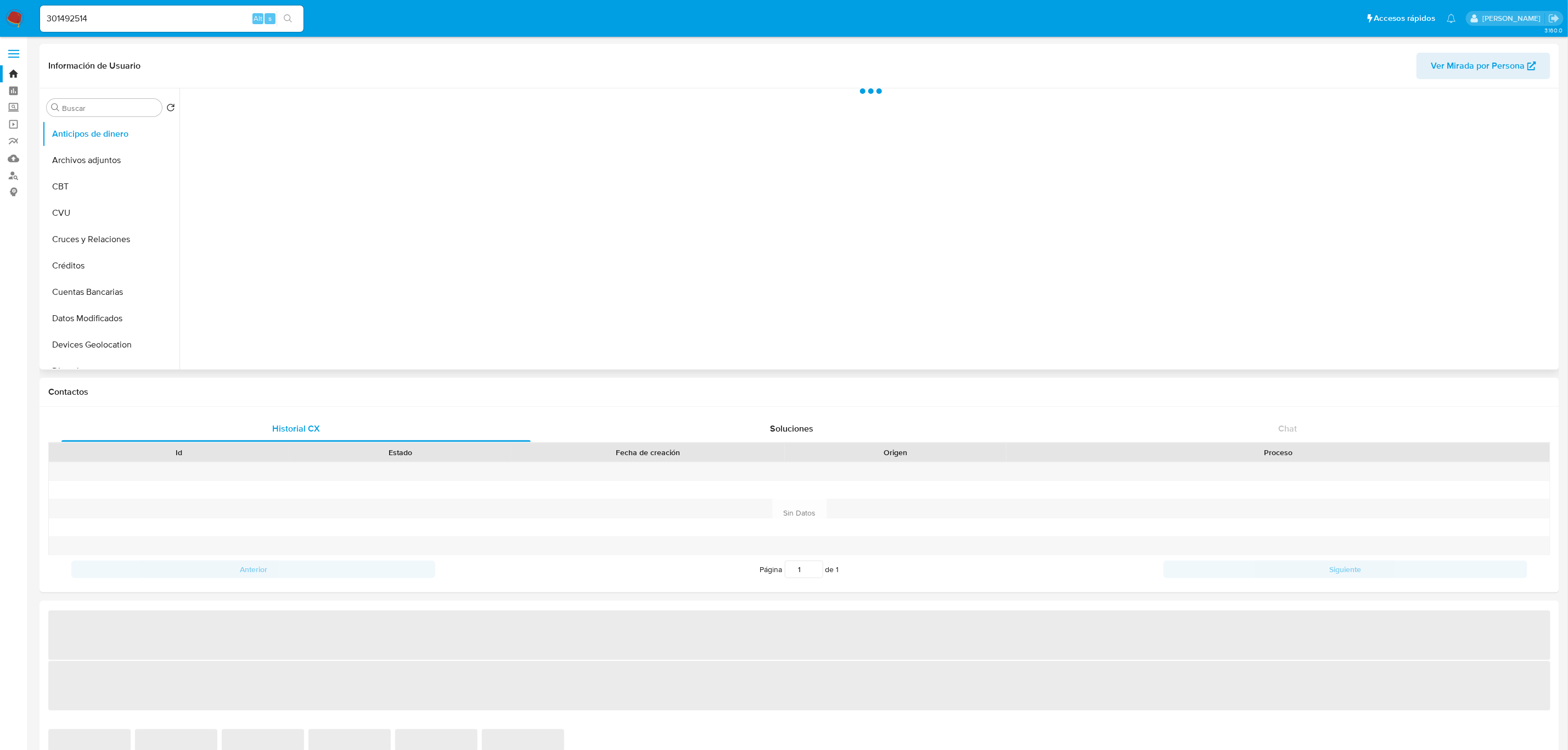
select select "10"
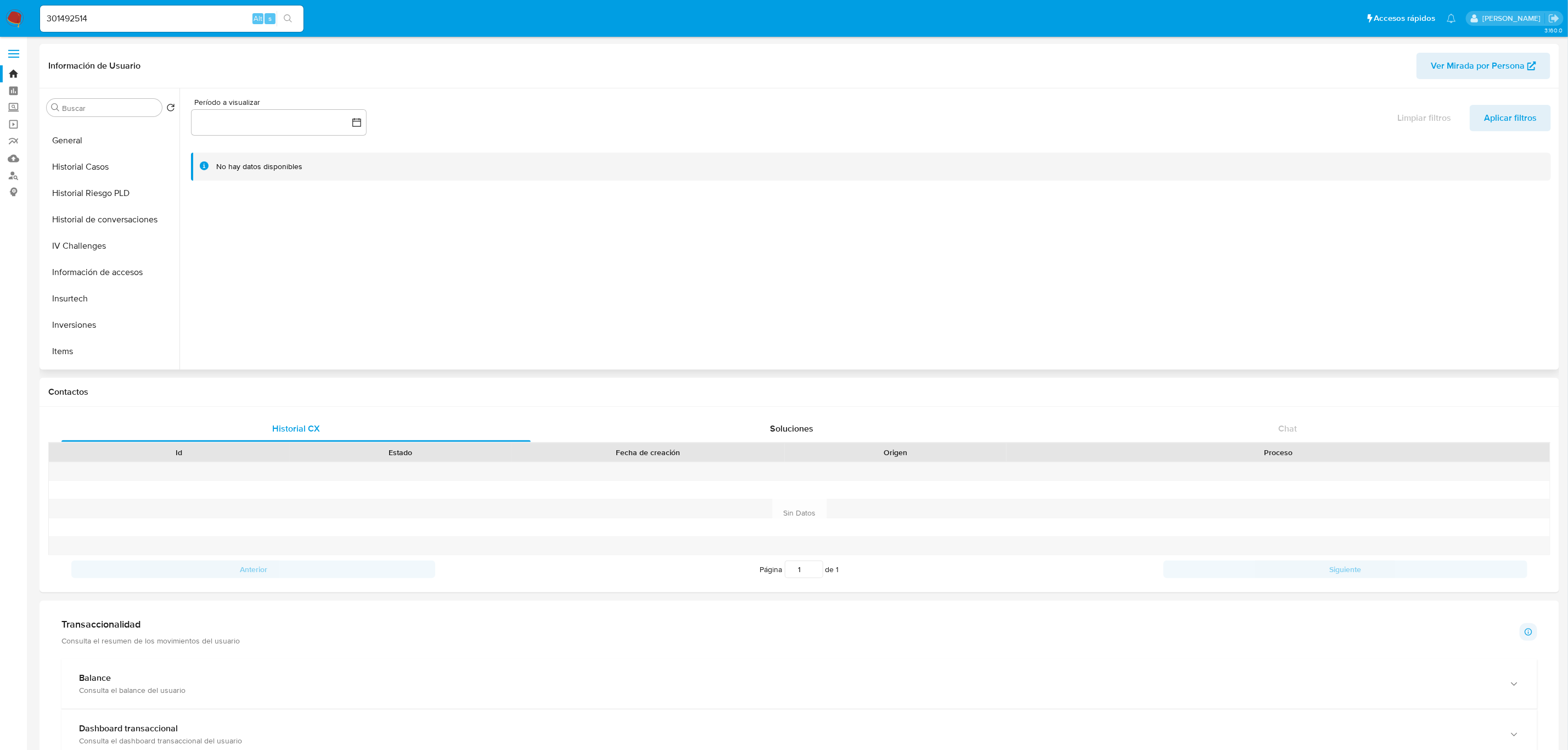
scroll to position [434, 0]
click at [78, 275] on button "KYC" at bounding box center [107, 280] width 129 height 26
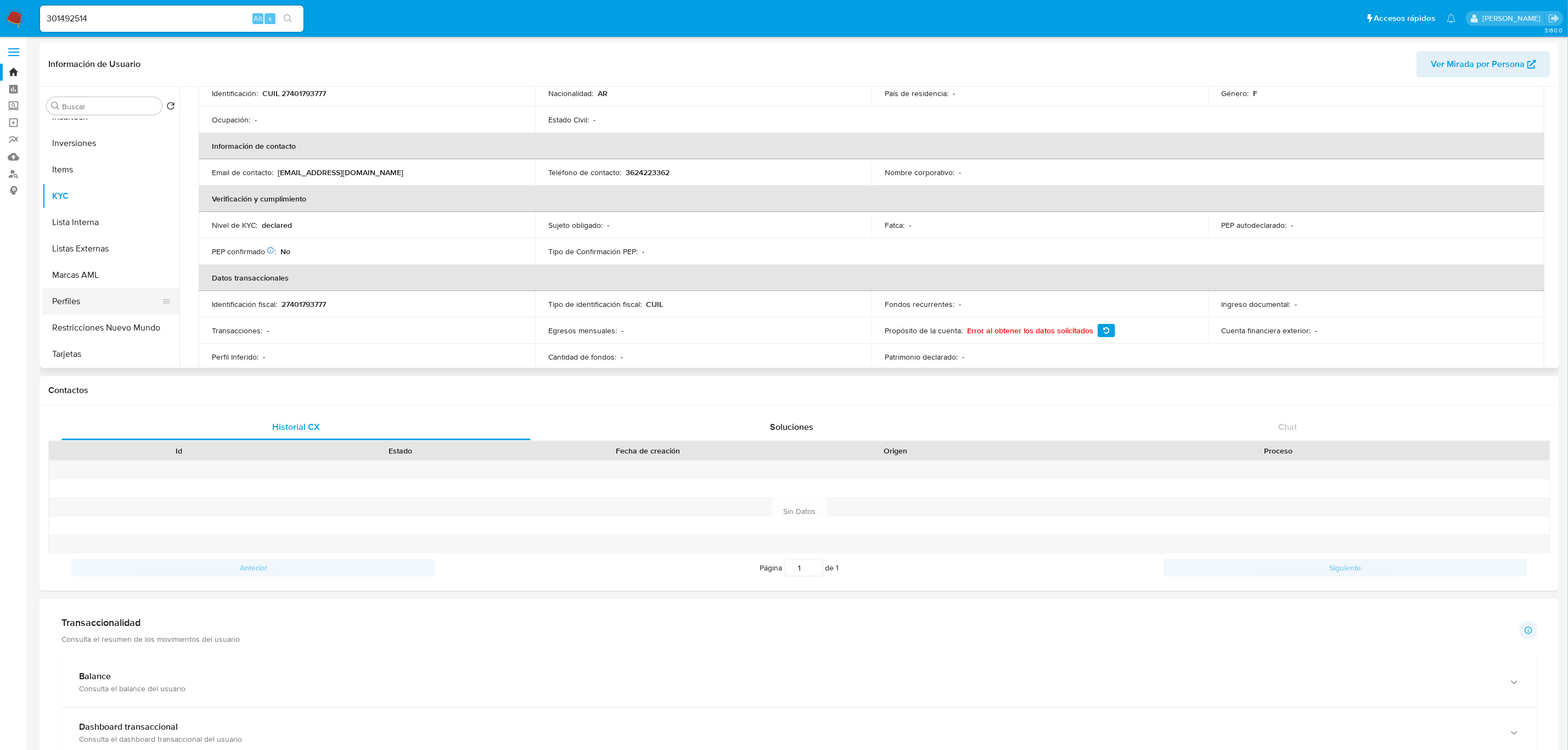
scroll to position [0, 0]
click at [70, 339] on button "Restricciones Nuevo Mundo" at bounding box center [107, 330] width 129 height 26
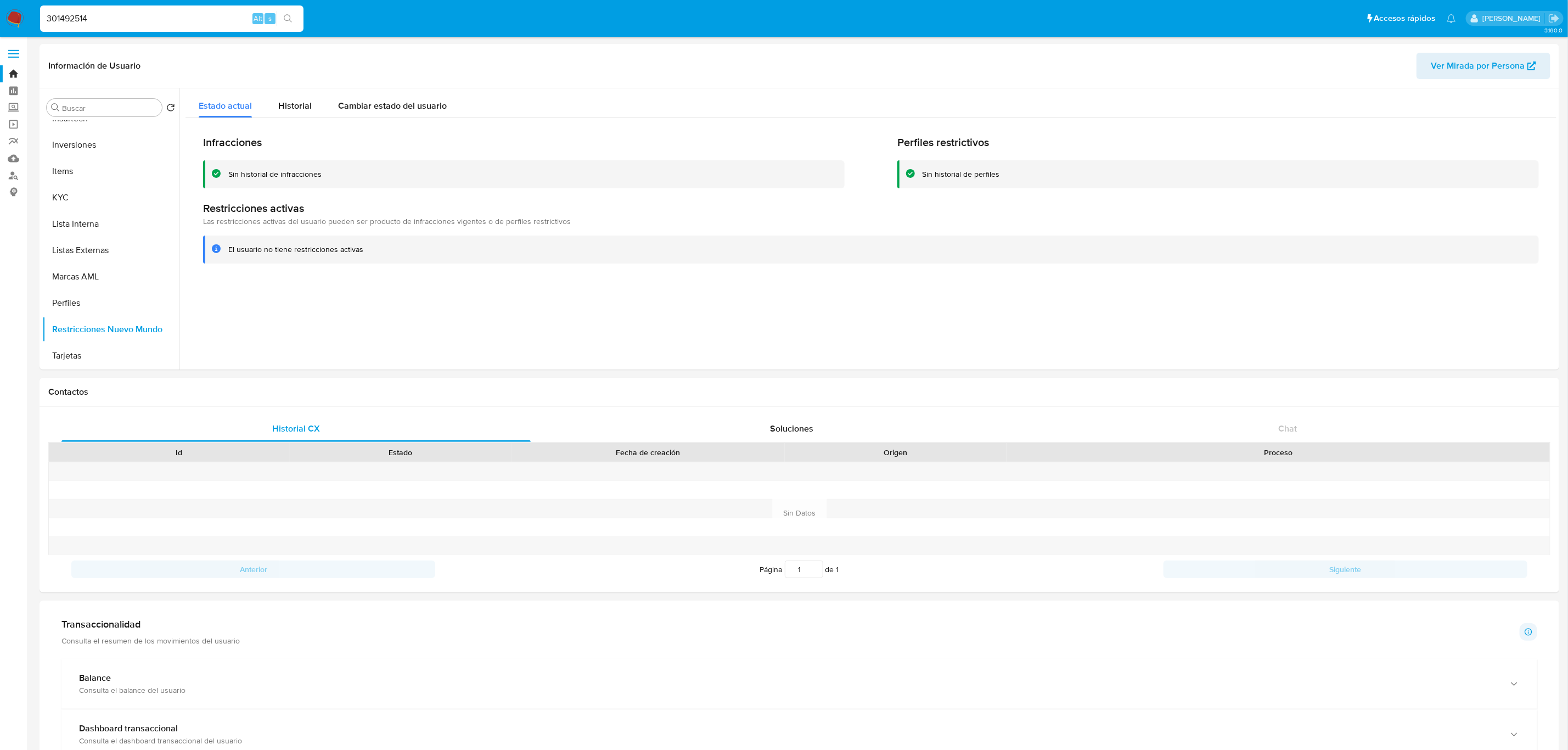
click at [140, 12] on input "301492514" at bounding box center [172, 19] width 264 height 14
drag, startPoint x: 136, startPoint y: 18, endPoint x: 0, endPoint y: 14, distance: 136.1
click at [0, 14] on nav "Pausado Ver notificaciones 301492514 Alt s Accesos rápidos Presiona las siguien…" at bounding box center [784, 18] width 1568 height 36
paste input "582208030"
type input "582208030"
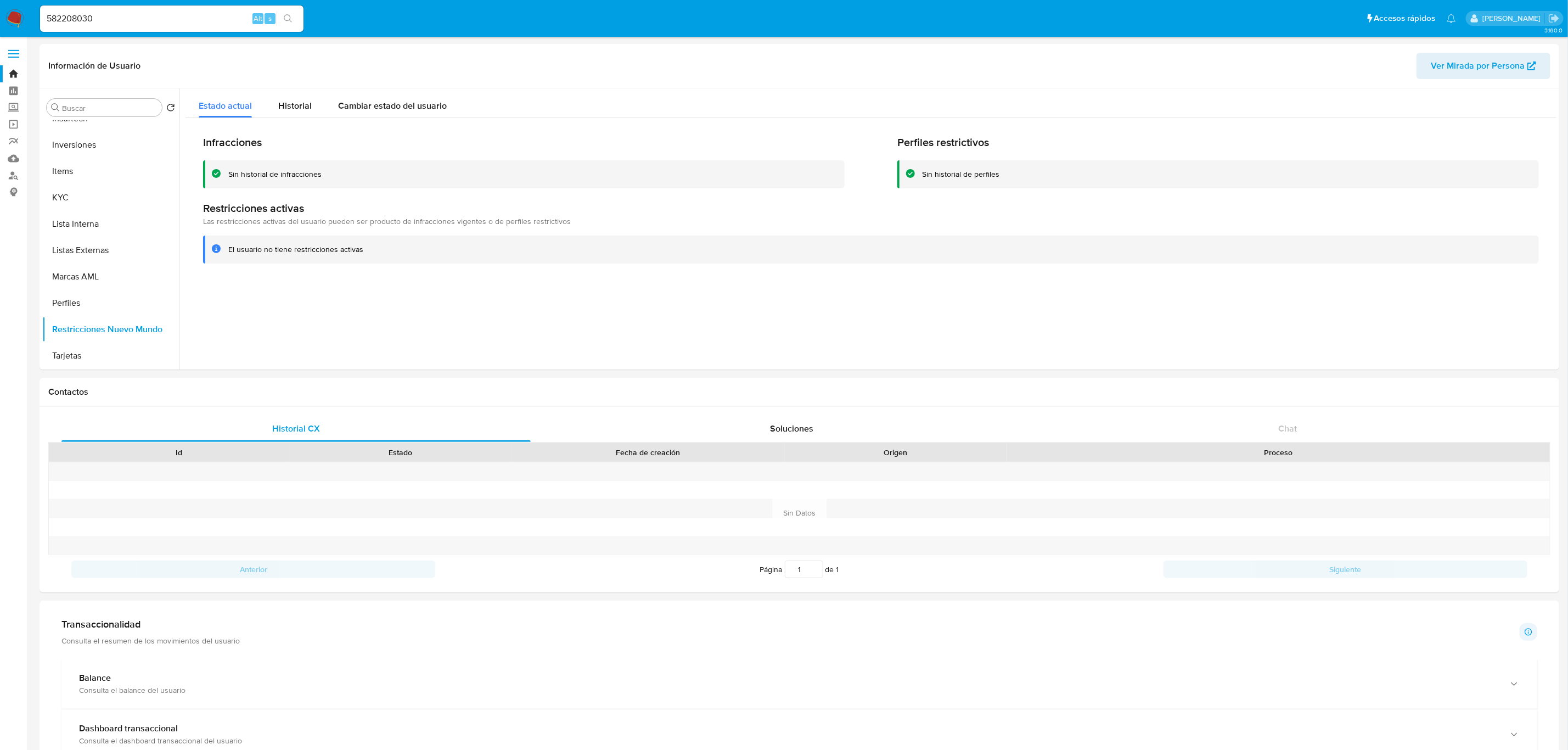
click at [292, 19] on icon "search-icon" at bounding box center [288, 18] width 9 height 9
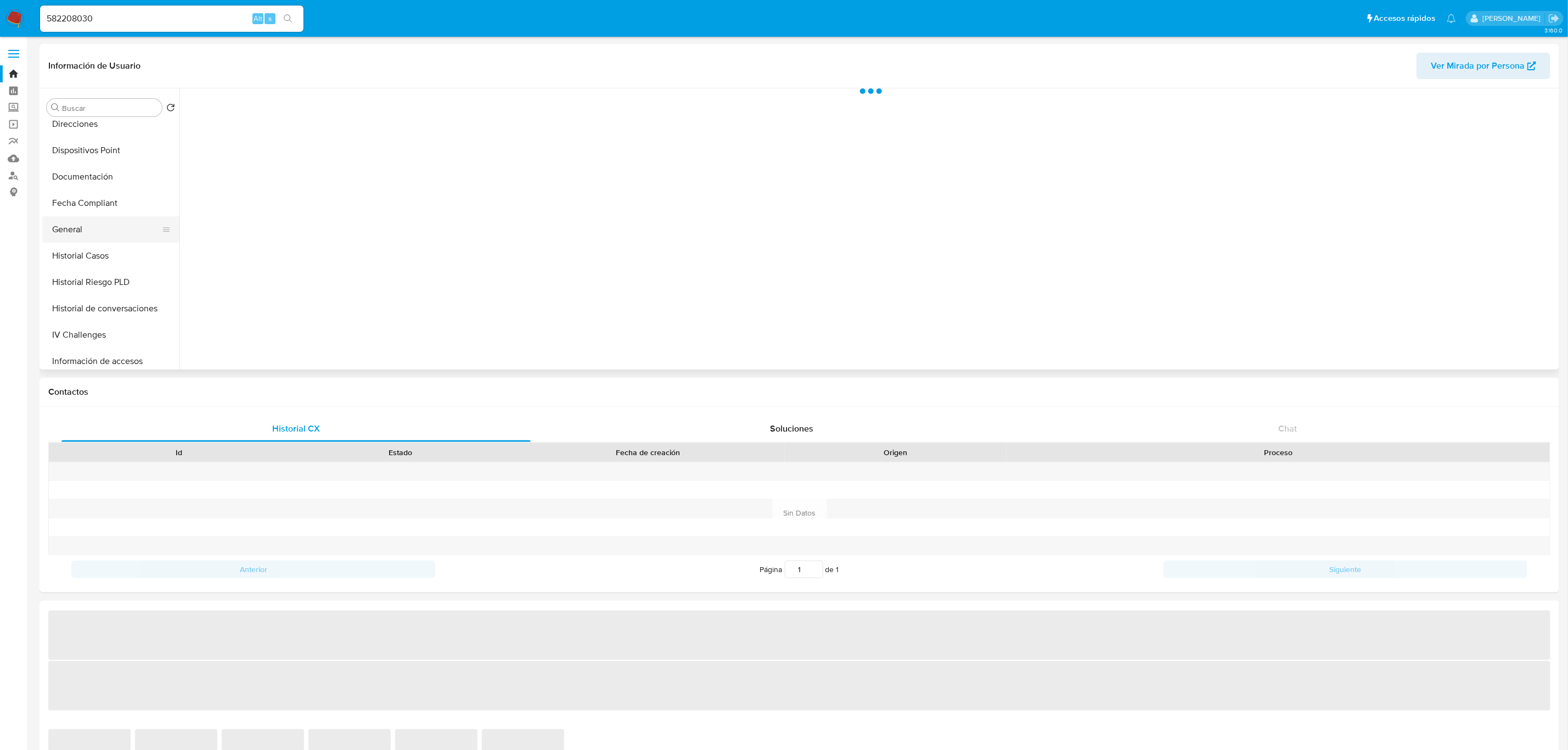
select select "10"
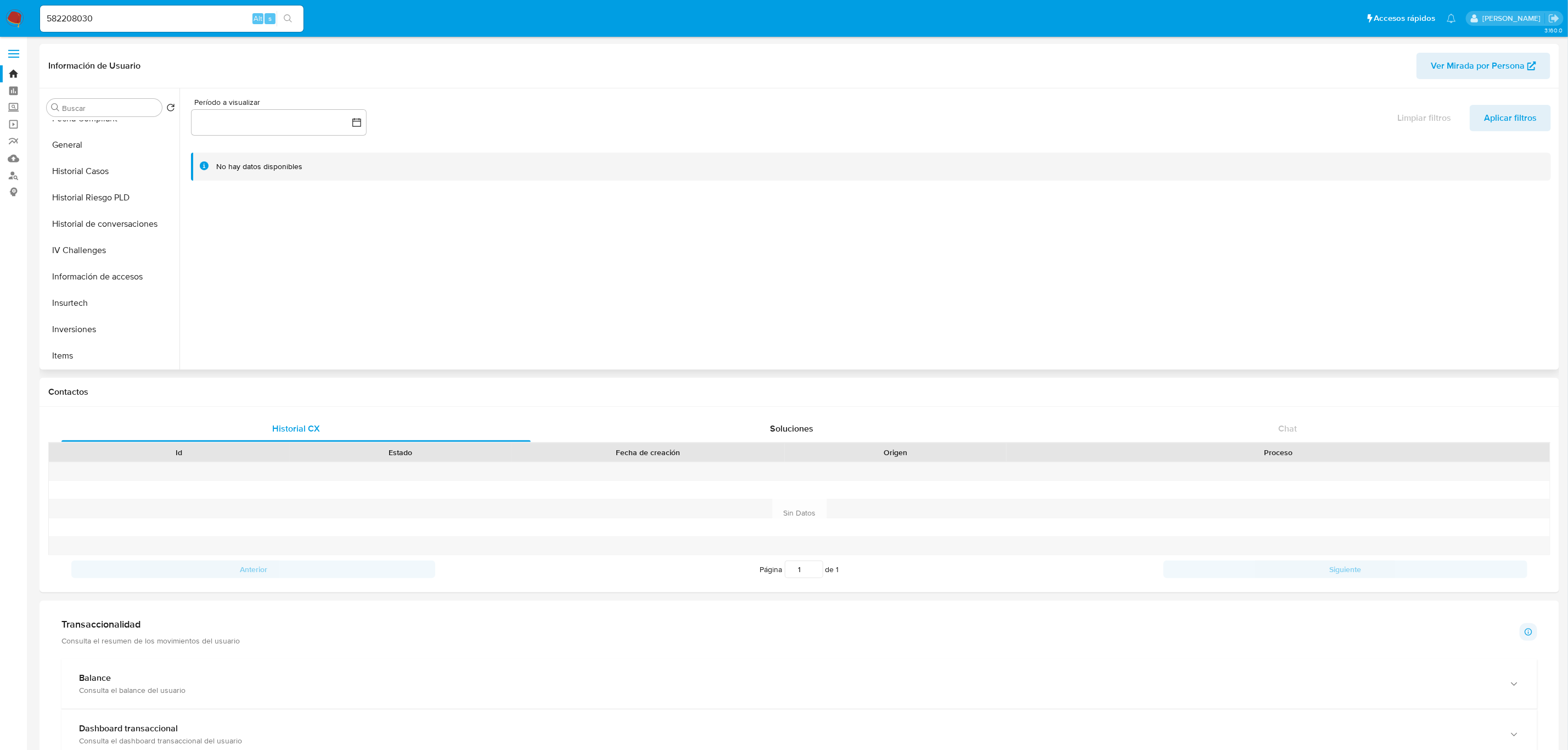
scroll to position [412, 0]
click at [76, 294] on button "KYC" at bounding box center [107, 302] width 129 height 26
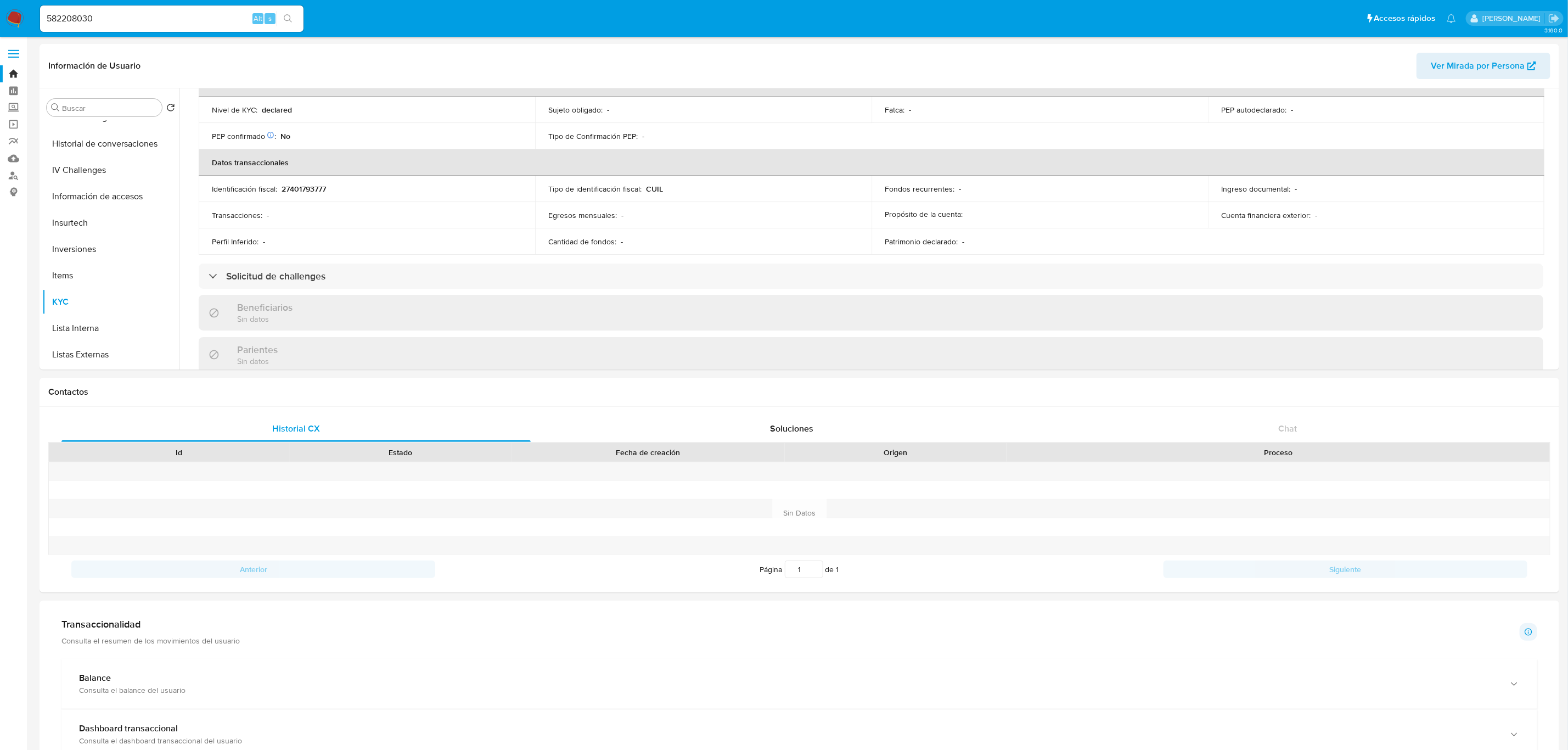
scroll to position [259, 0]
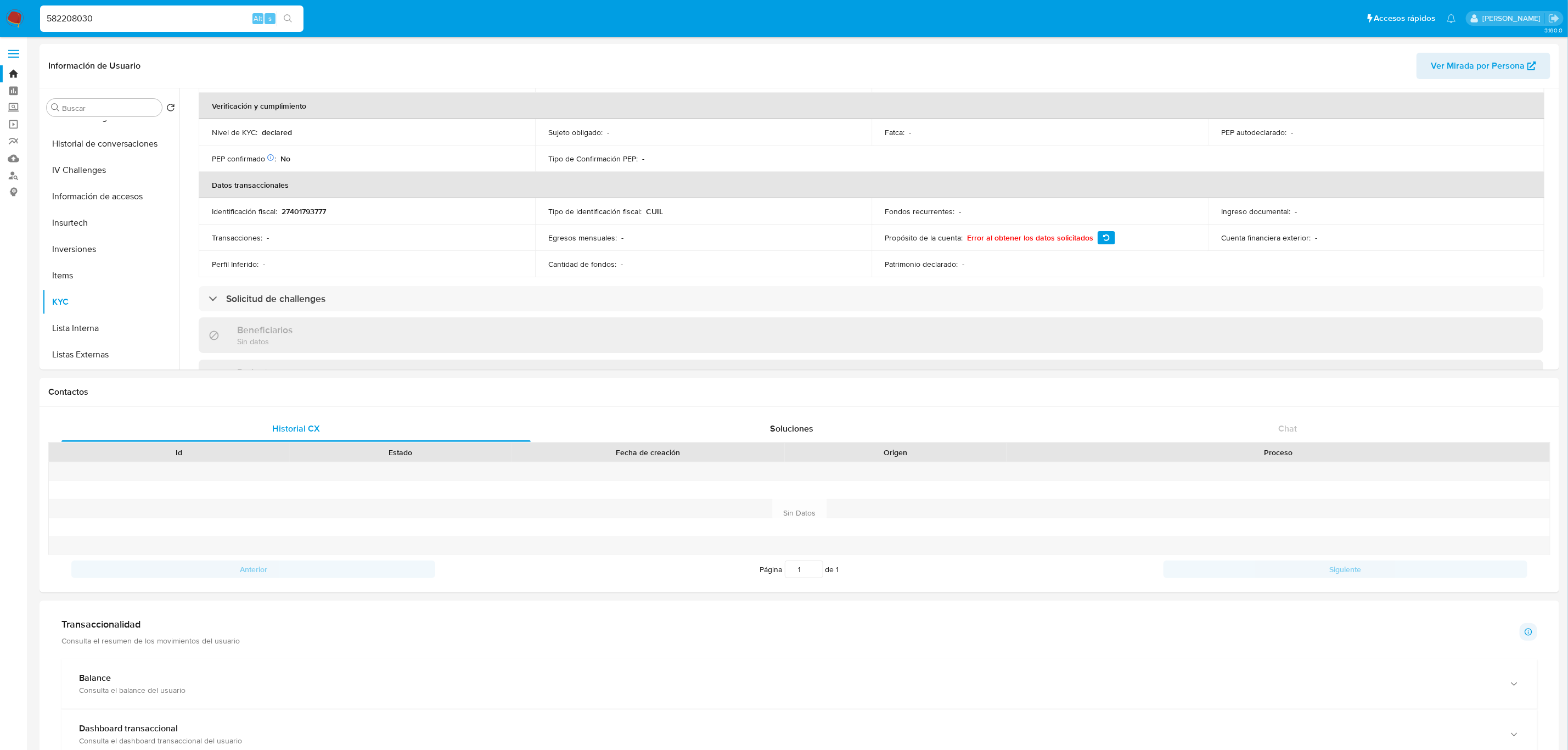
drag, startPoint x: 108, startPoint y: 14, endPoint x: 0, endPoint y: 4, distance: 108.5
click at [0, 4] on nav "Pausado Ver notificaciones 582208030 Alt s Accesos rápidos Presiona las siguien…" at bounding box center [784, 18] width 1568 height 36
paste input "69659965"
type input "569659965"
click at [281, 17] on button "search-icon" at bounding box center [288, 19] width 22 height 16
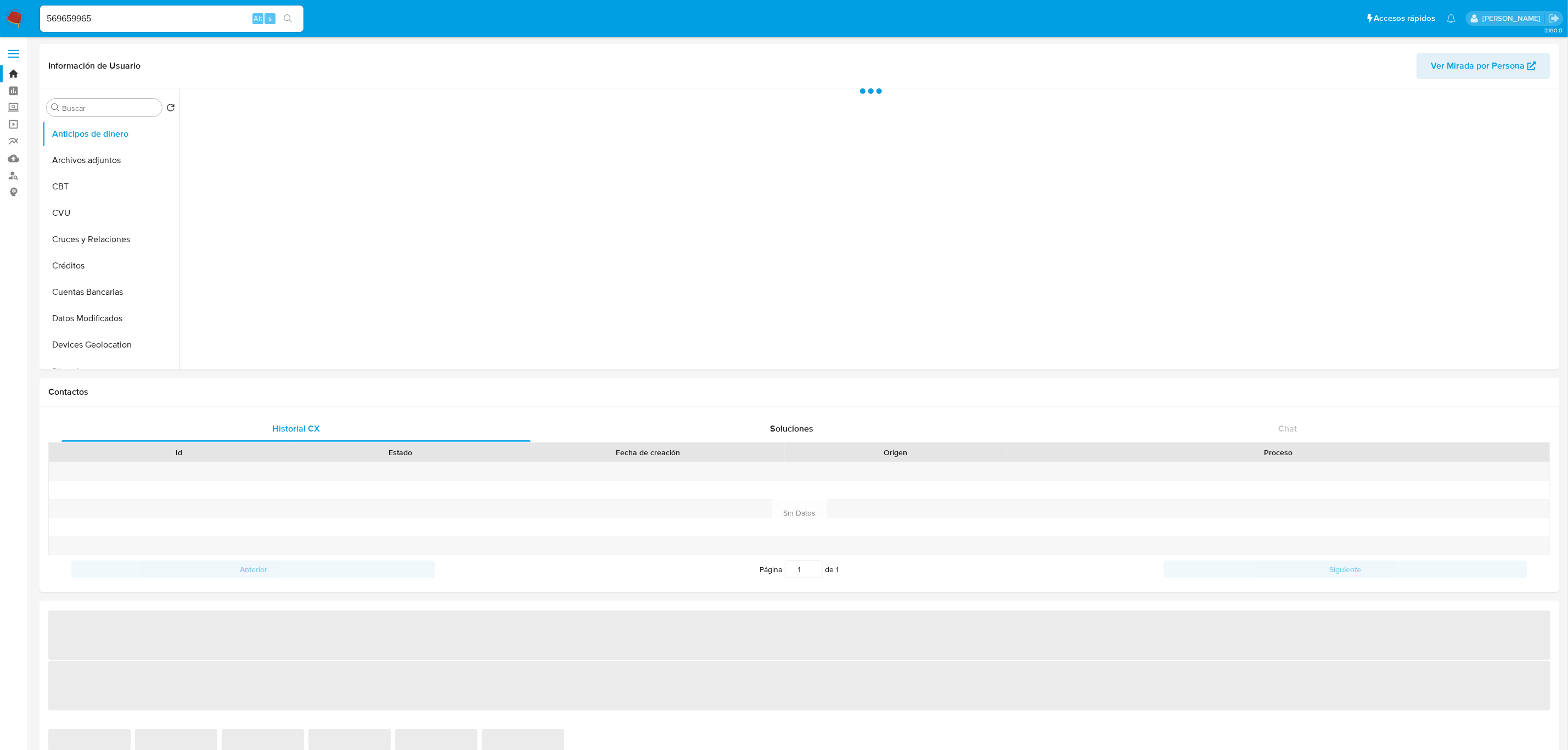
select select "10"
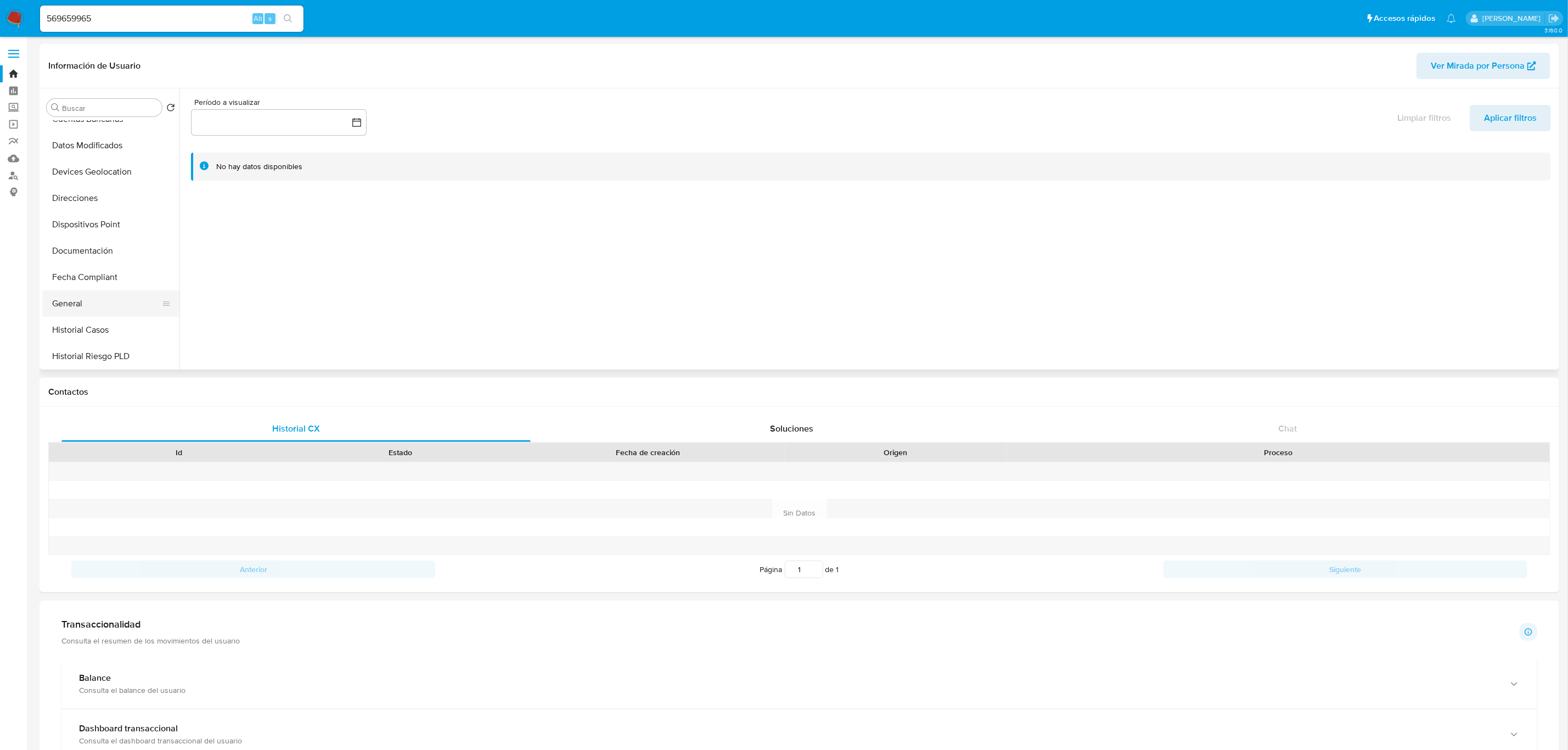
scroll to position [494, 0]
click at [105, 219] on button "KYC" at bounding box center [107, 219] width 129 height 26
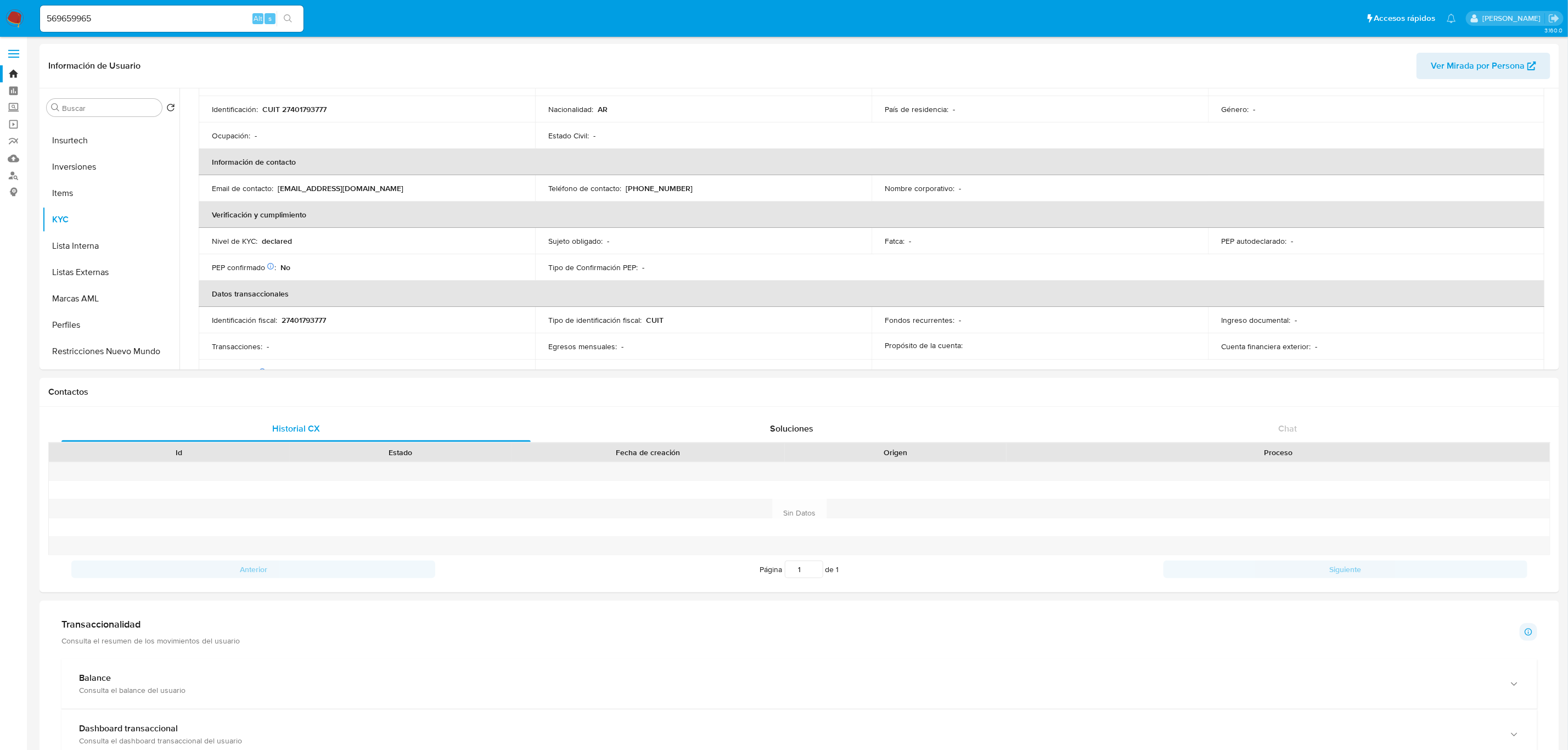
scroll to position [164, 0]
